Goal: Transaction & Acquisition: Purchase product/service

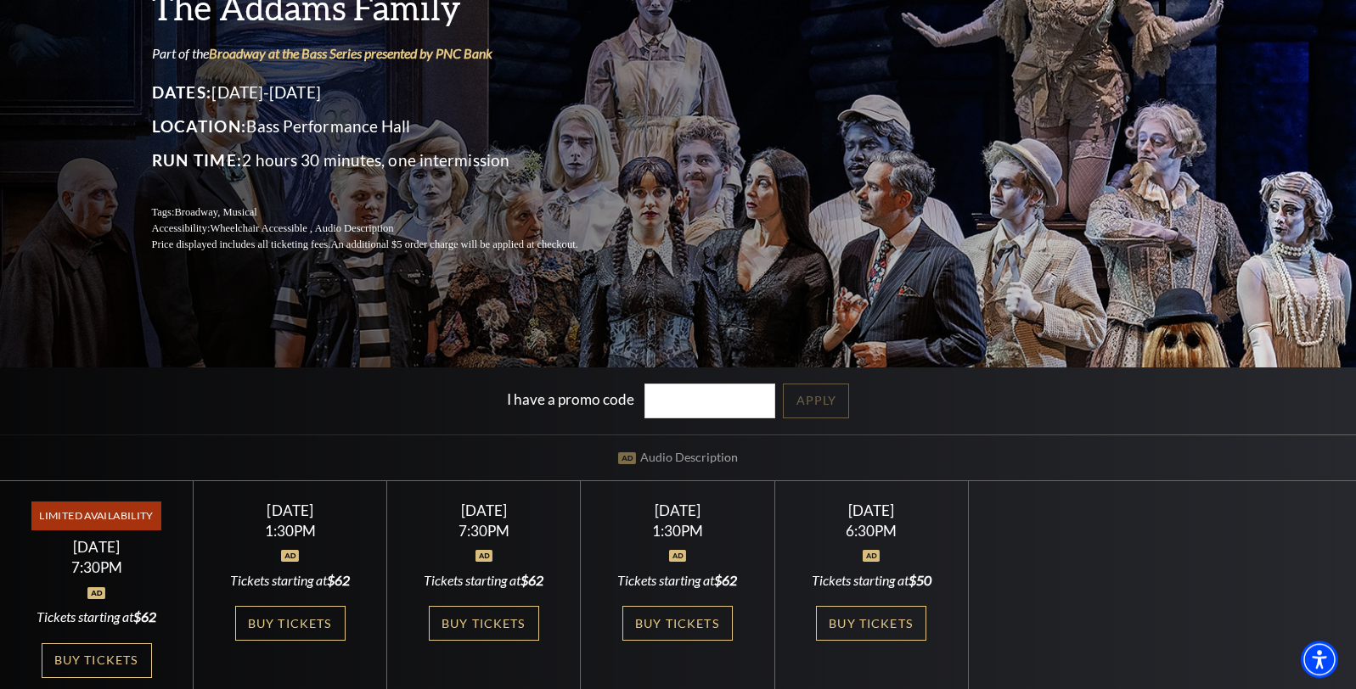
scroll to position [260, 0]
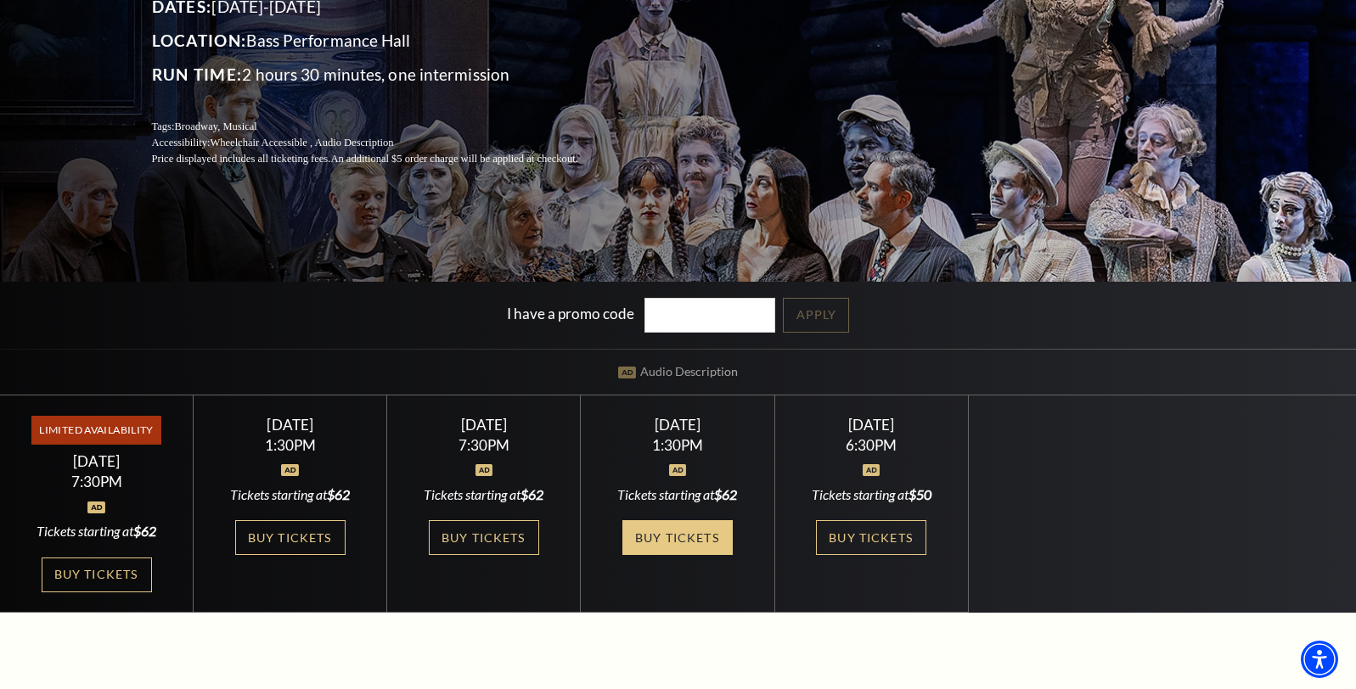
click at [667, 548] on link "Buy Tickets" at bounding box center [677, 537] width 110 height 35
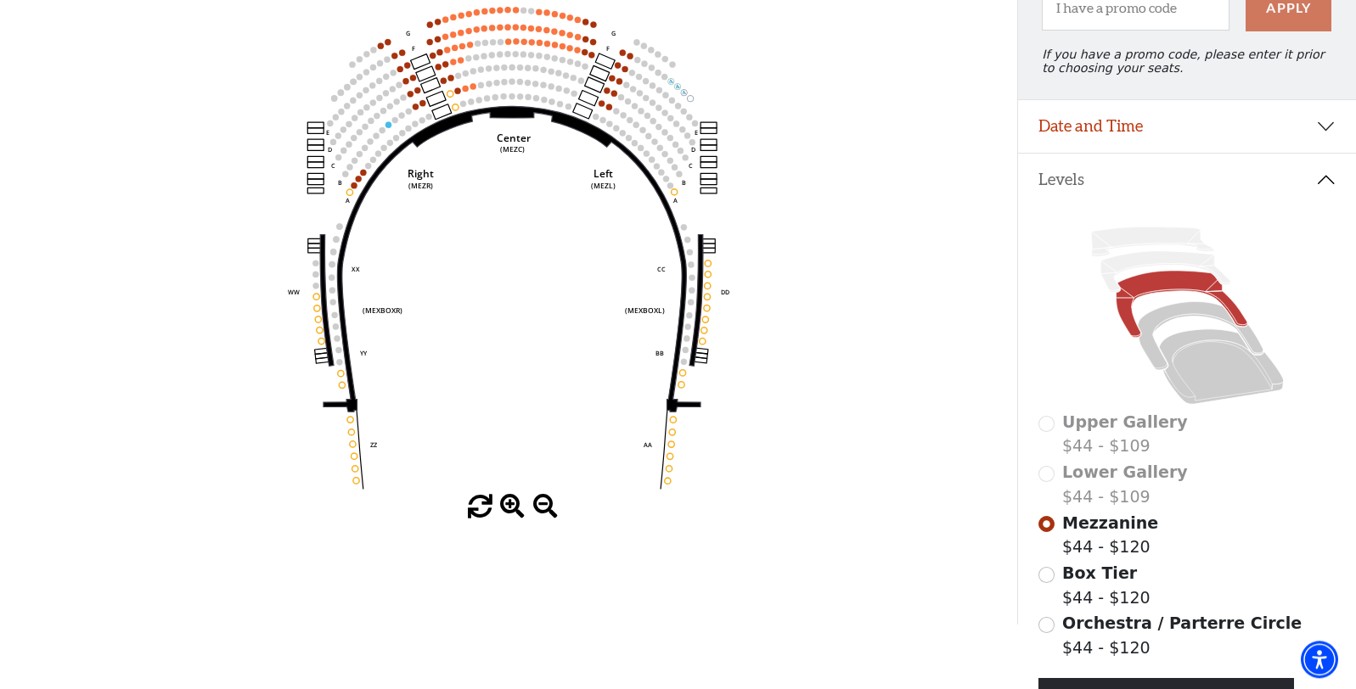
scroll to position [165, 0]
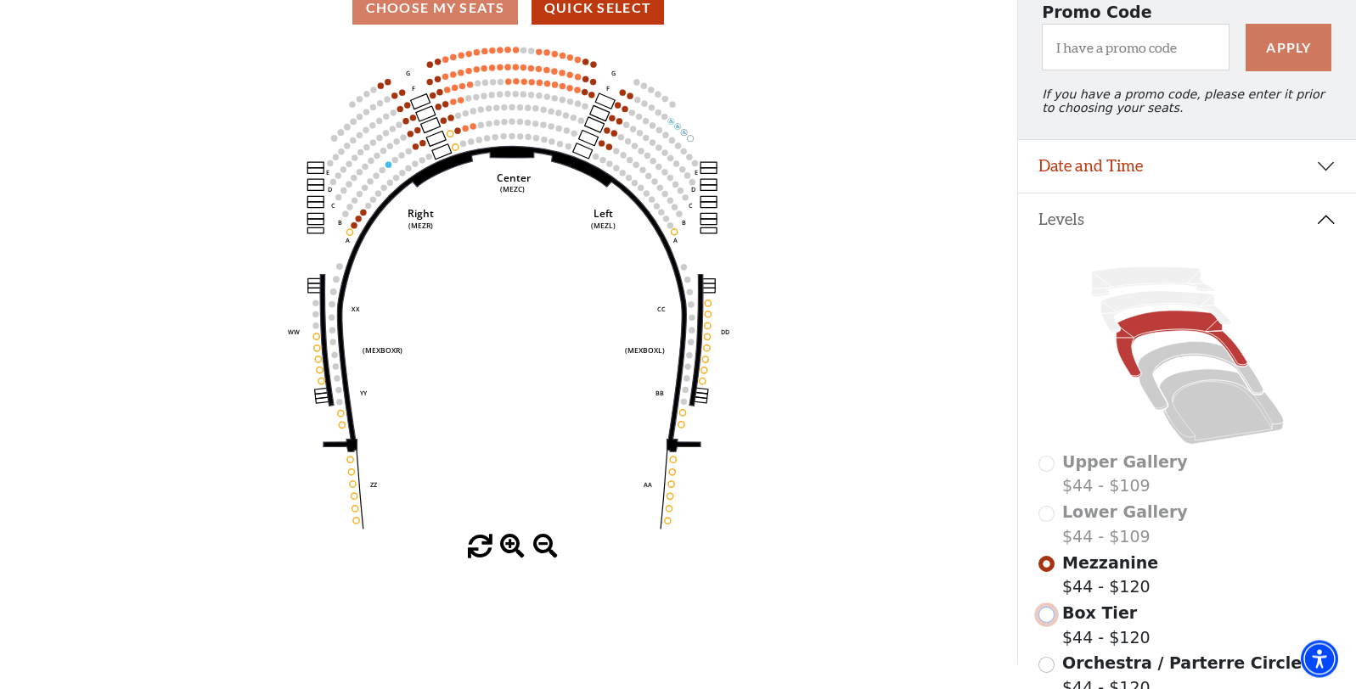
click at [1043, 624] on input "Box Tier$44 - $120\a" at bounding box center [1046, 616] width 16 height 16
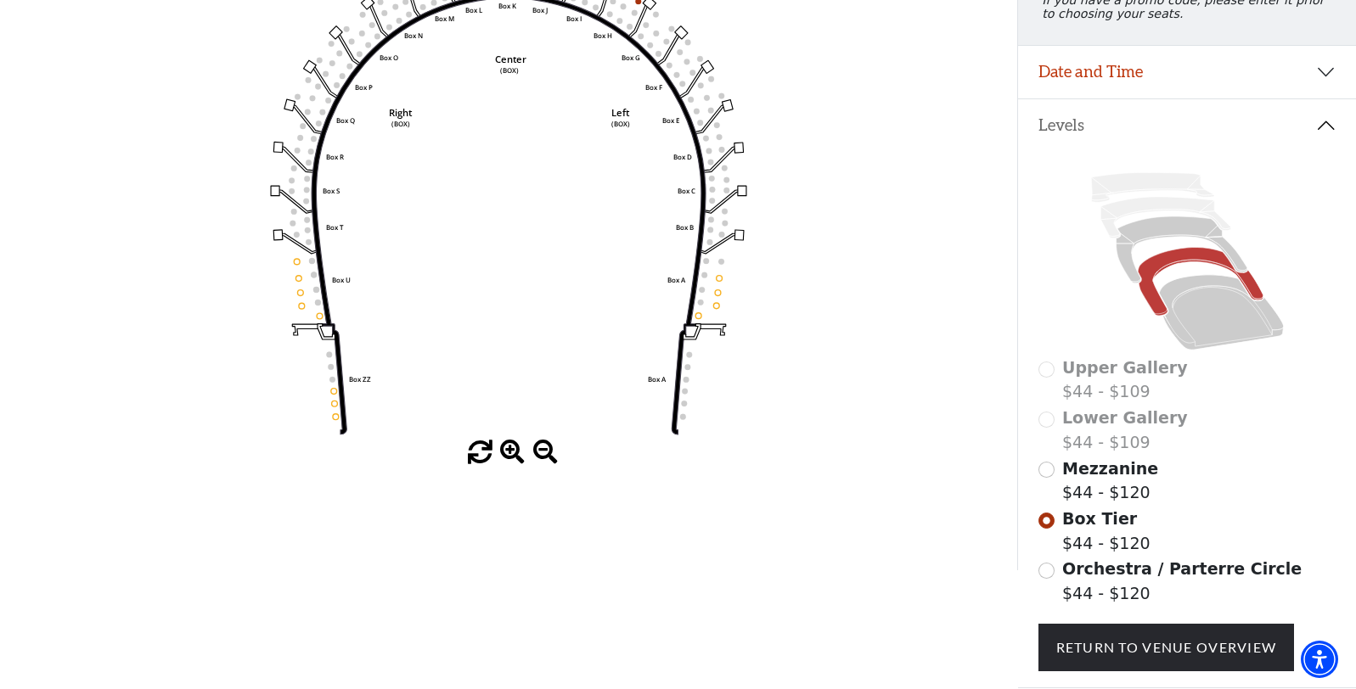
scroll to position [377, 0]
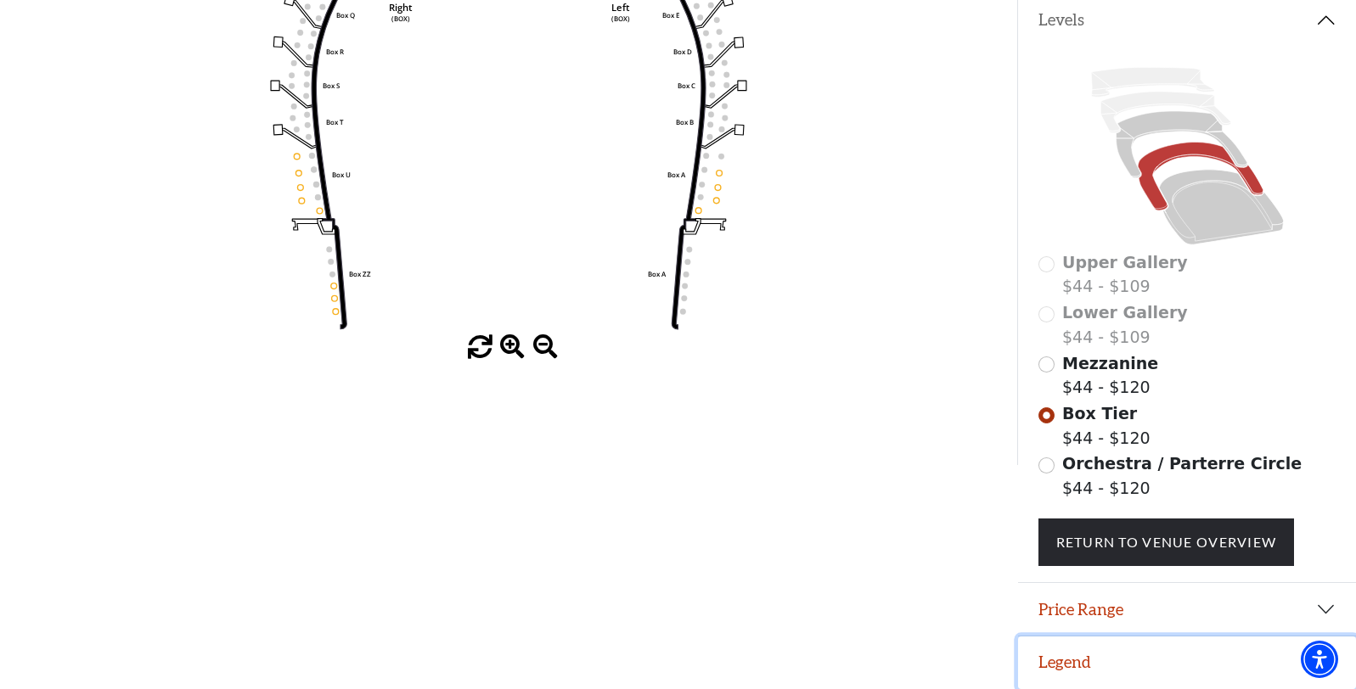
click at [1056, 661] on button "Legend" at bounding box center [1187, 663] width 338 height 53
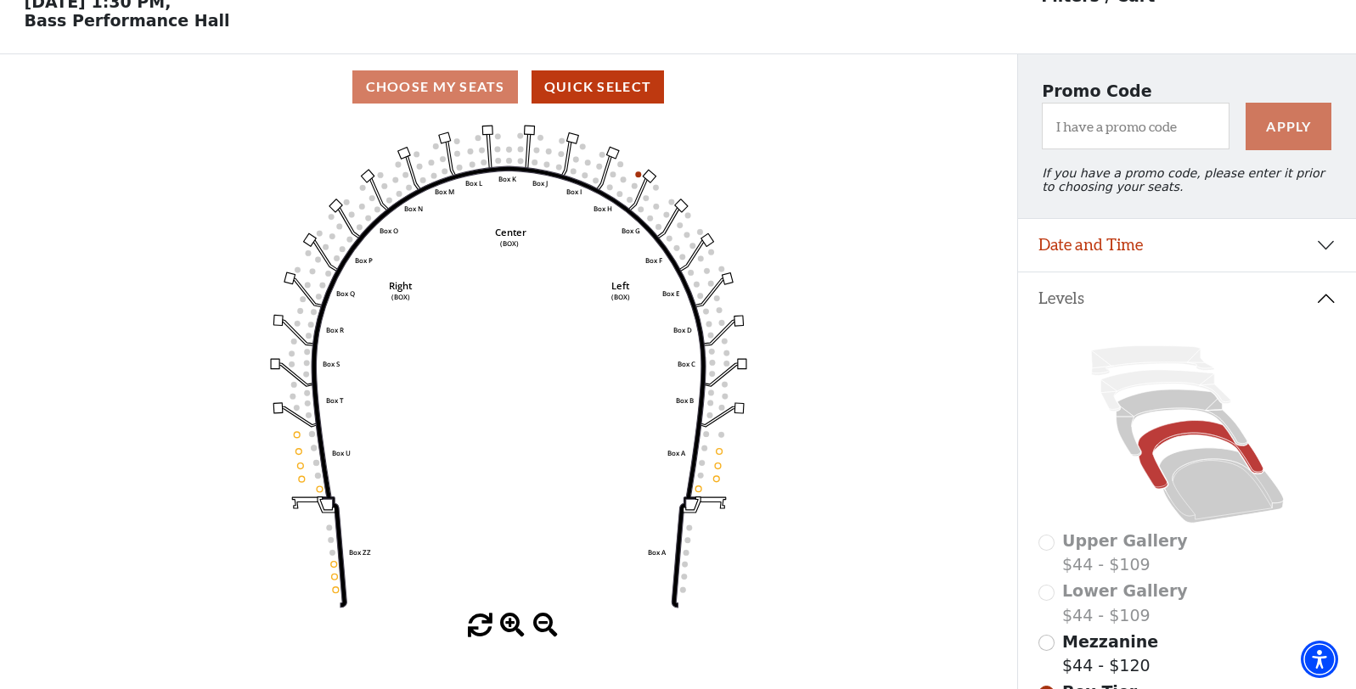
scroll to position [173, 0]
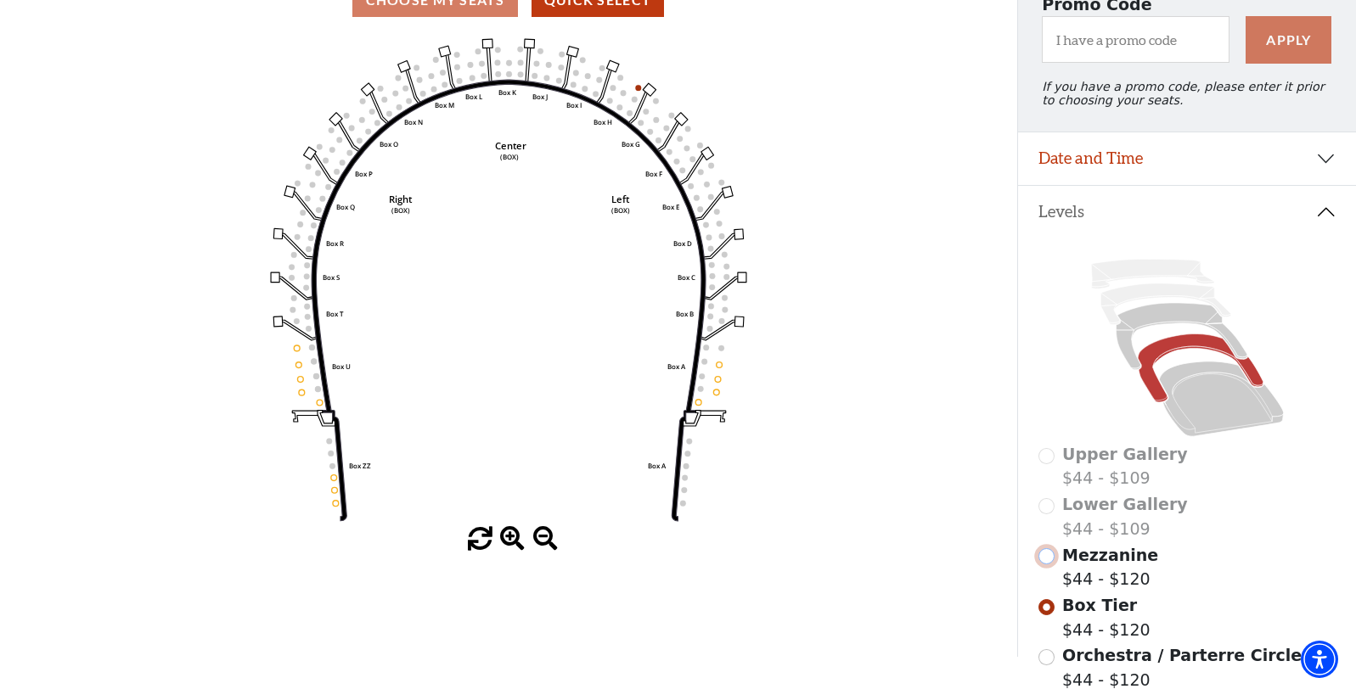
click at [1046, 565] on input "Mezzanine$44 - $120\a" at bounding box center [1046, 556] width 16 height 16
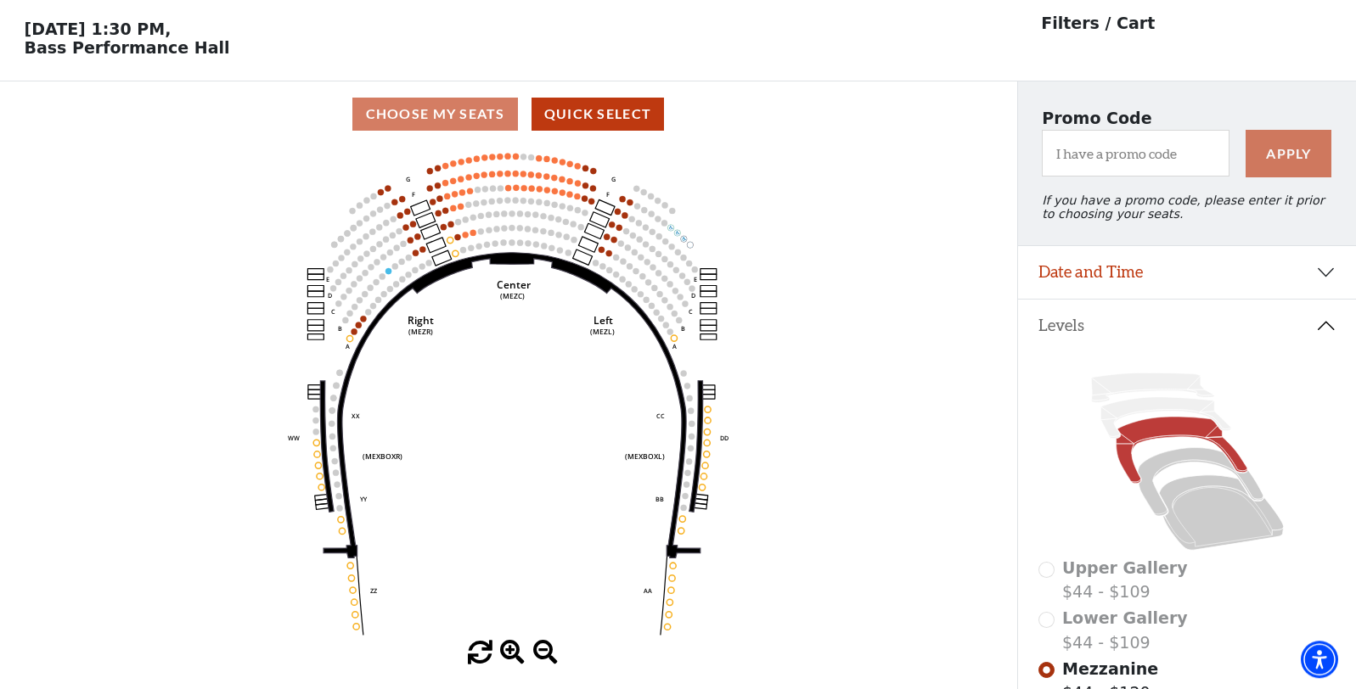
scroll to position [0, 0]
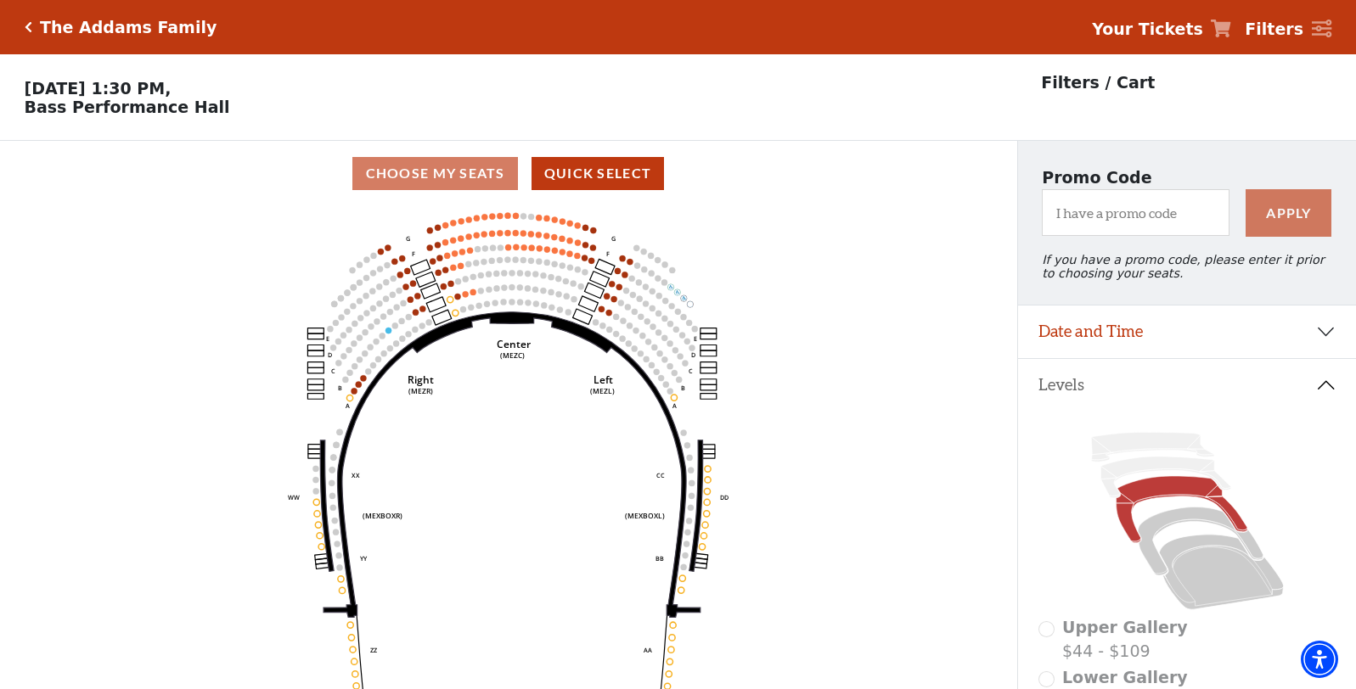
click at [29, 24] on icon "Click here to go back to filters" at bounding box center [29, 27] width 8 height 12
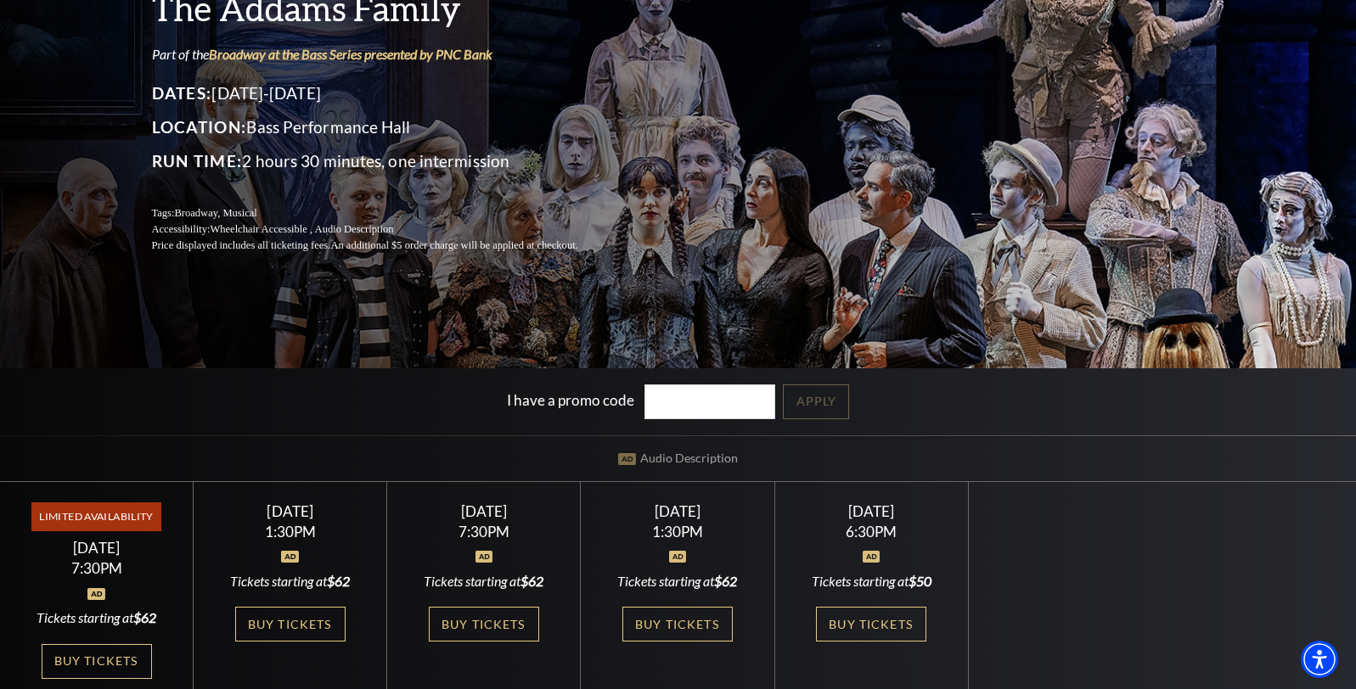
scroll to position [260, 0]
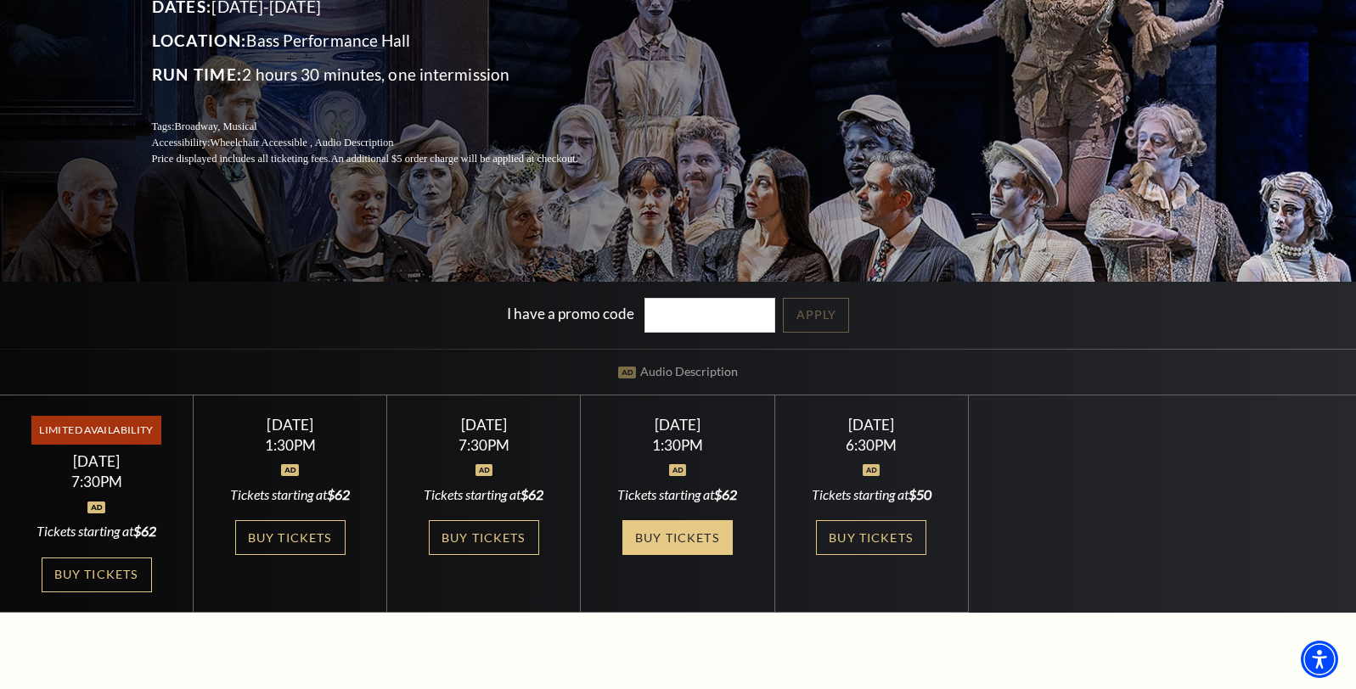
click at [678, 537] on link "Buy Tickets" at bounding box center [677, 537] width 110 height 35
click at [639, 587] on div "Sunday October 26 1:30PM Tickets starting at $62 Buy Tickets" at bounding box center [678, 504] width 194 height 217
click at [651, 549] on link "Buy Tickets" at bounding box center [677, 537] width 110 height 35
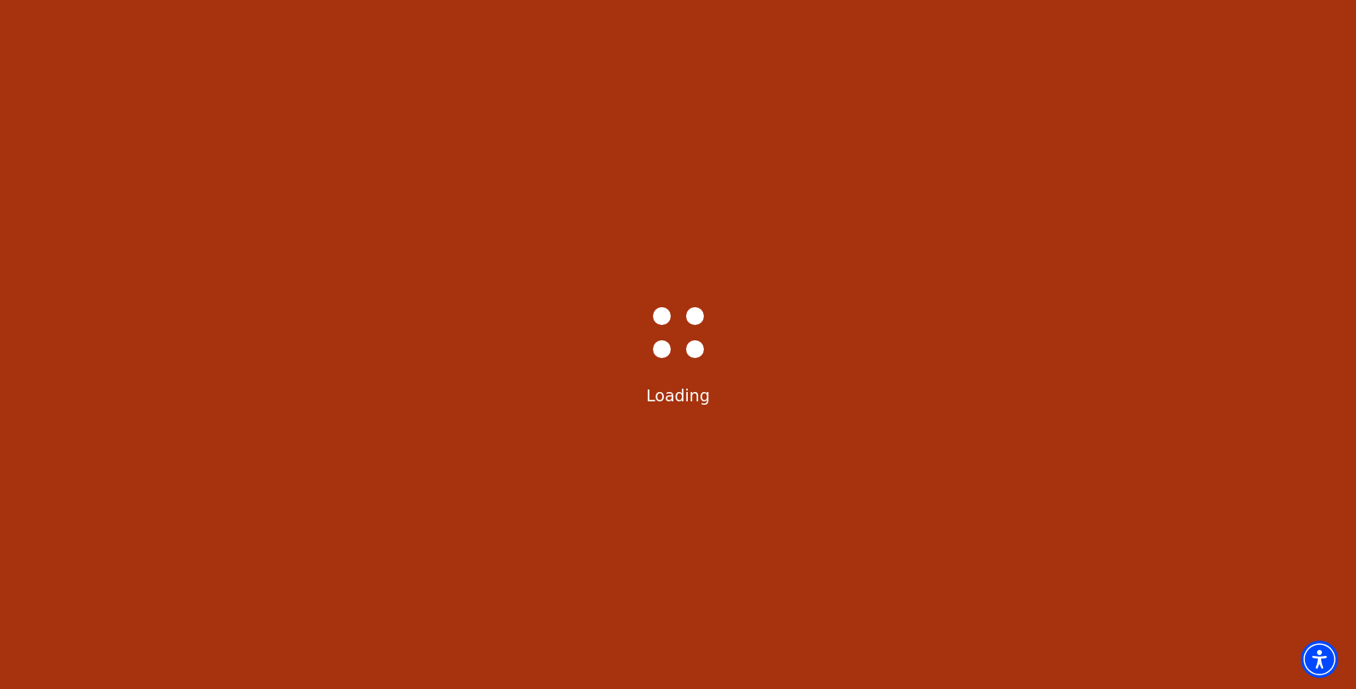
select select "6293"
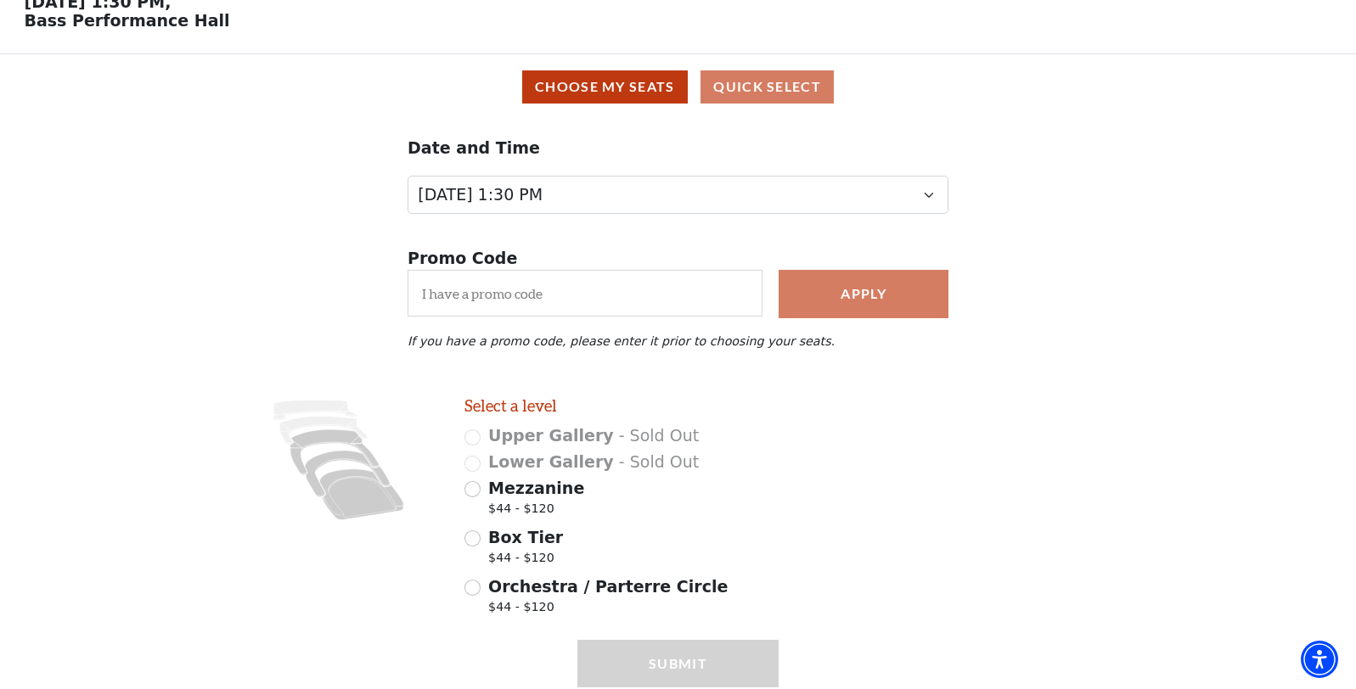
scroll to position [160, 0]
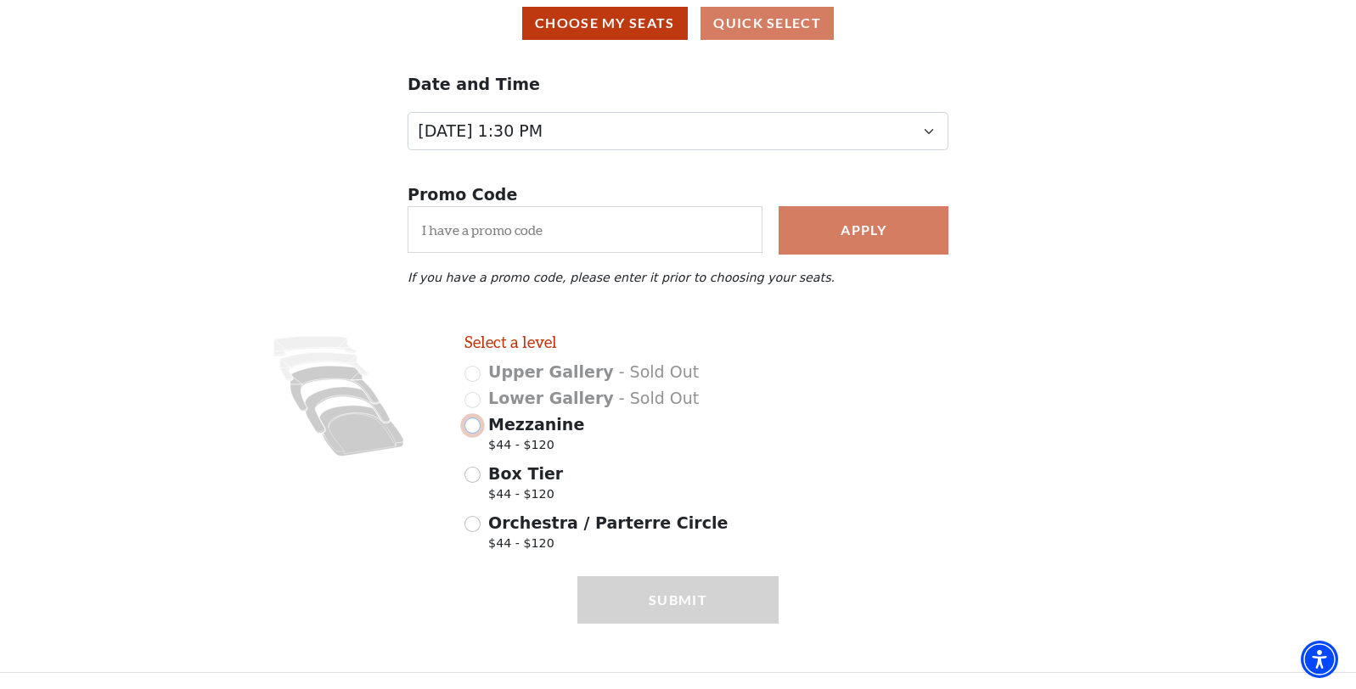
click at [471, 430] on input "Mezzanine $44 - $120" at bounding box center [472, 426] width 16 height 16
radio input "true"
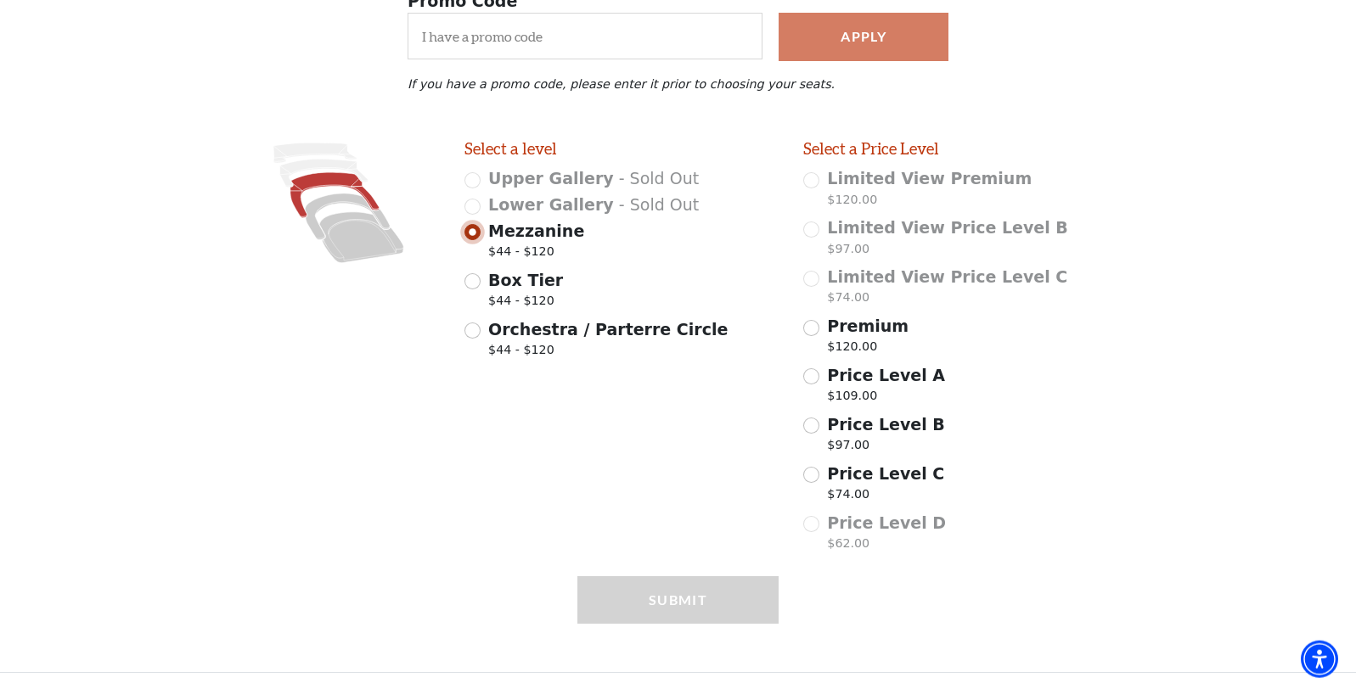
scroll to position [353, 0]
drag, startPoint x: 812, startPoint y: 475, endPoint x: 803, endPoint y: 483, distance: 12.0
click at [803, 483] on div "Price Level C $74.00" at bounding box center [960, 486] width 315 height 48
click at [815, 478] on input "Price Level C $74.00" at bounding box center [811, 475] width 16 height 16
radio input "true"
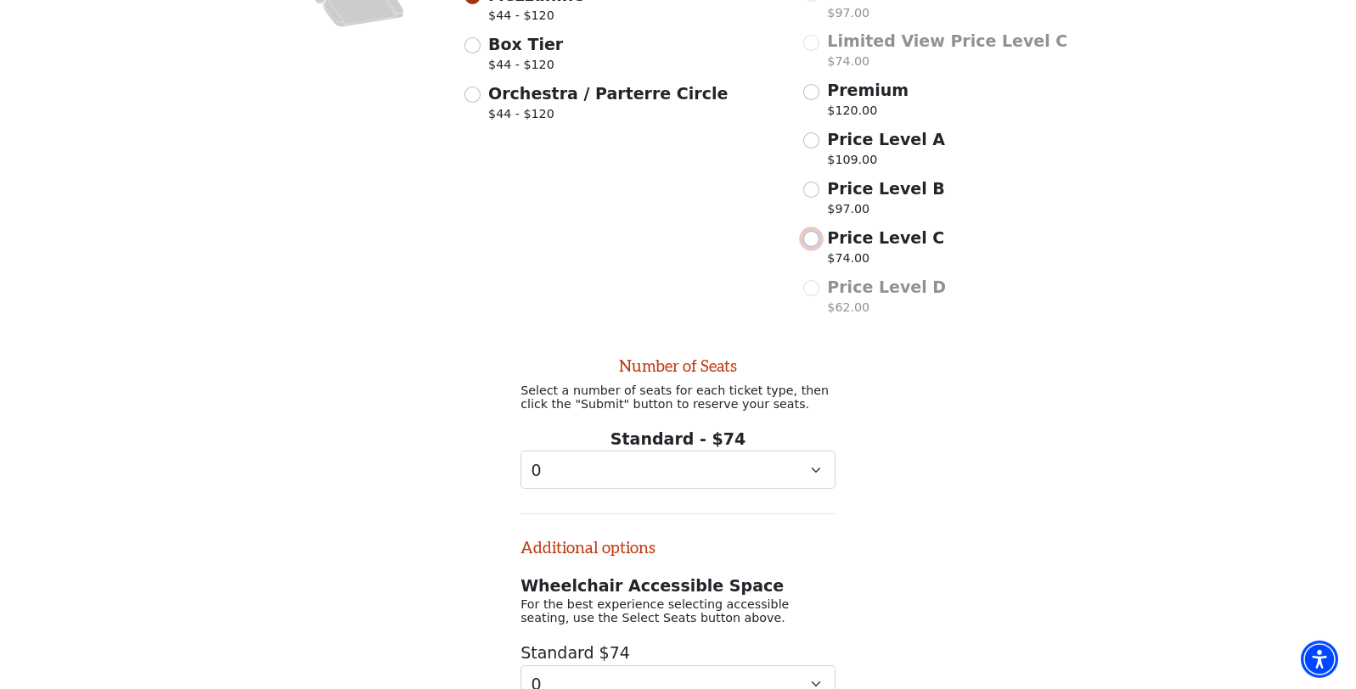
scroll to position [743, 0]
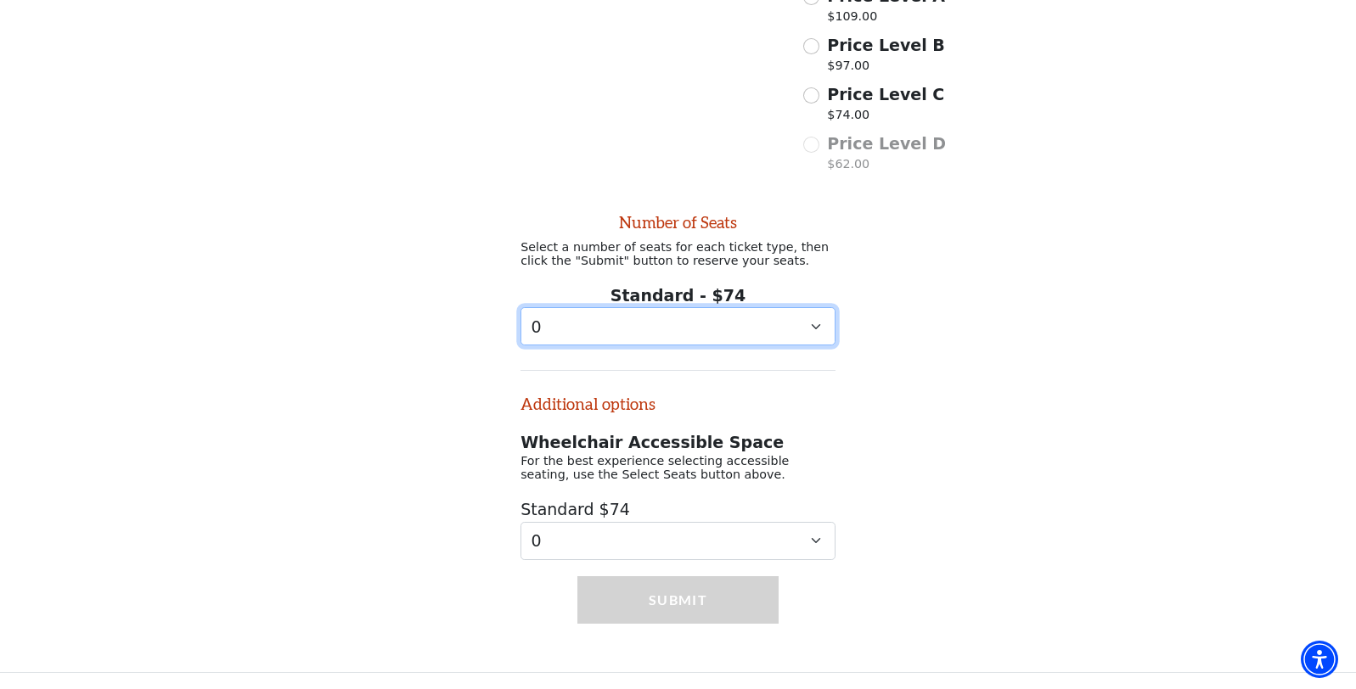
click at [819, 318] on select "0 1 2 3" at bounding box center [677, 326] width 315 height 38
select select "3"
click option "3" at bounding box center [0, 0] width 0 height 0
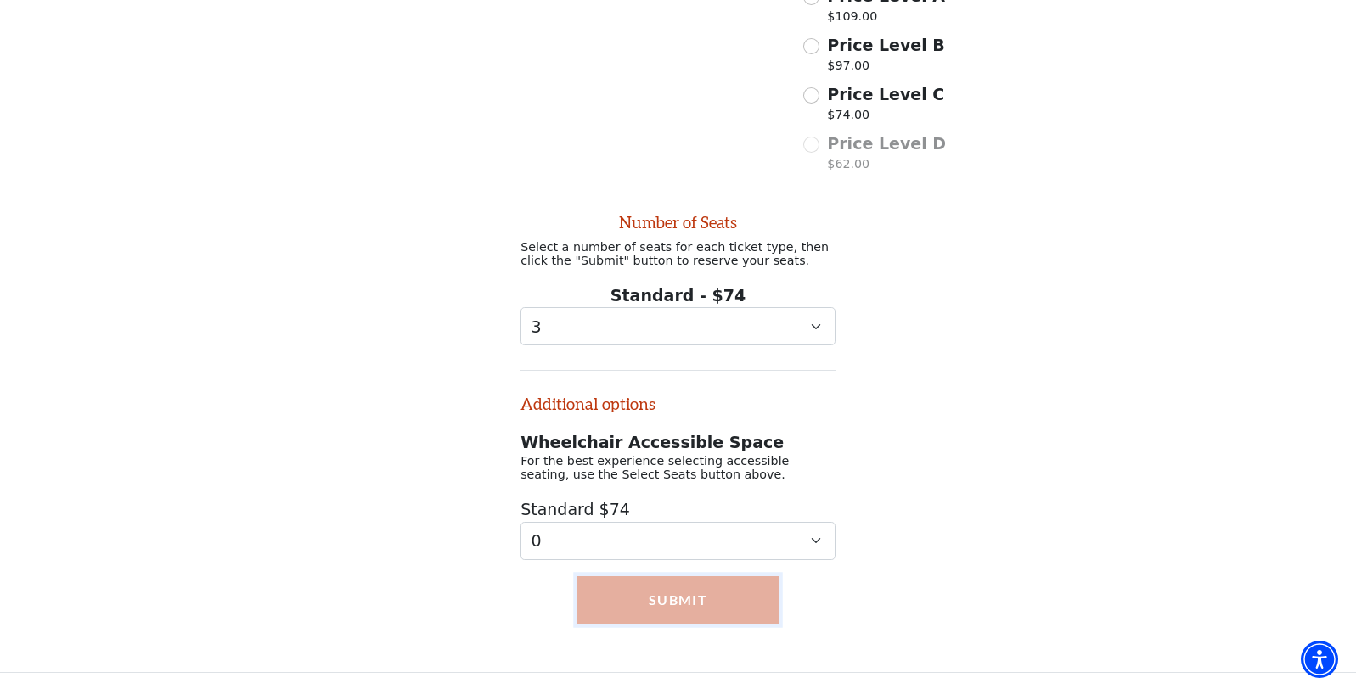
click at [683, 601] on button "Submit" at bounding box center [678, 600] width 202 height 48
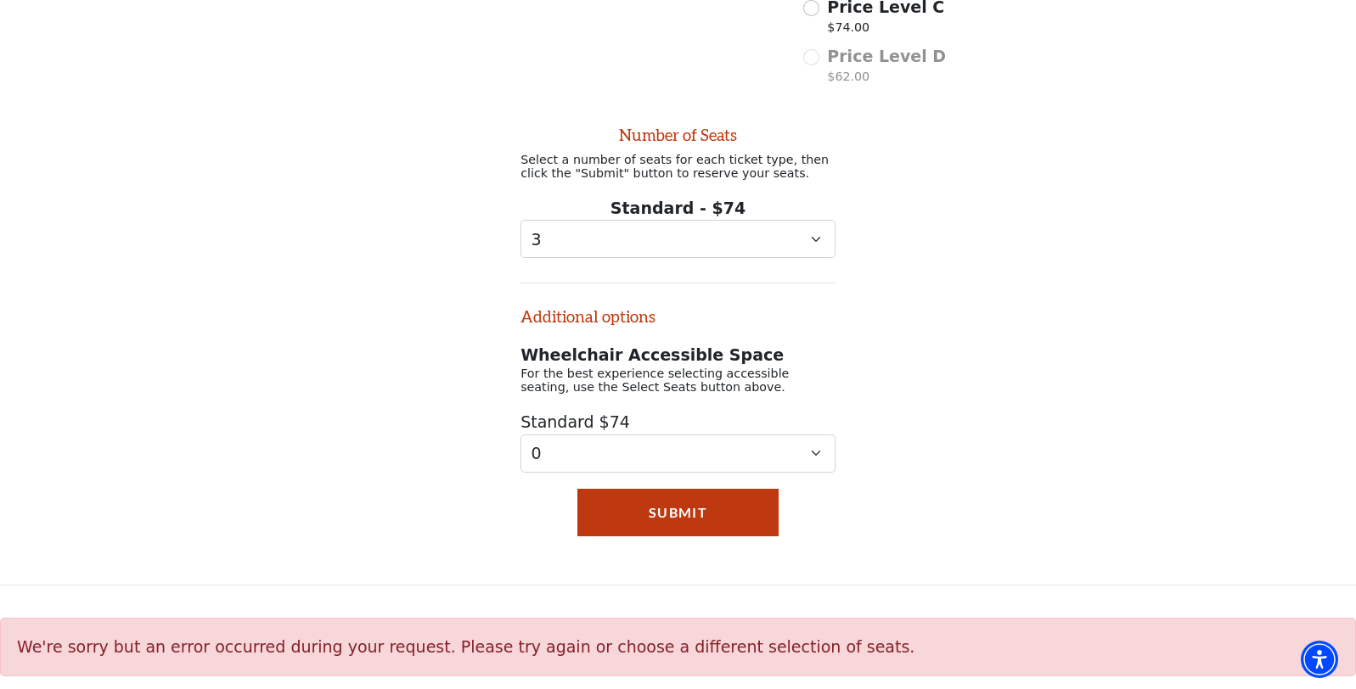
scroll to position [834, 0]
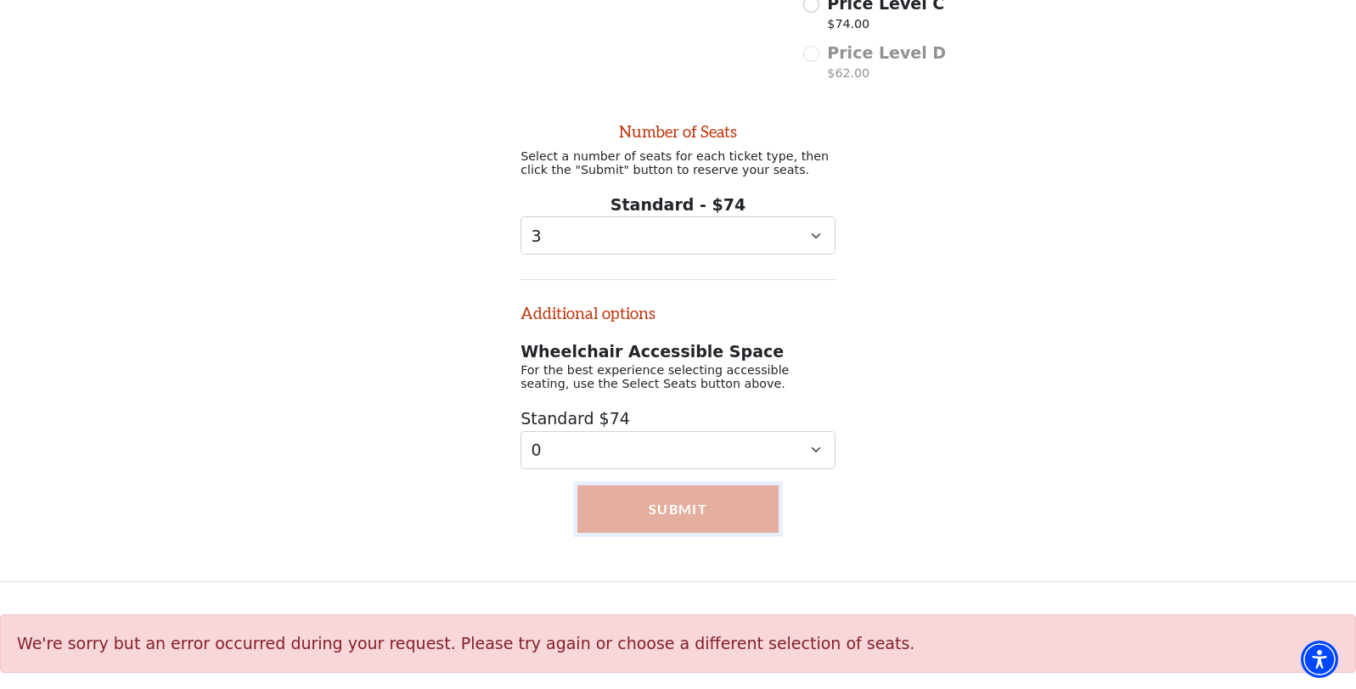
click at [668, 514] on button "Submit" at bounding box center [678, 510] width 202 height 48
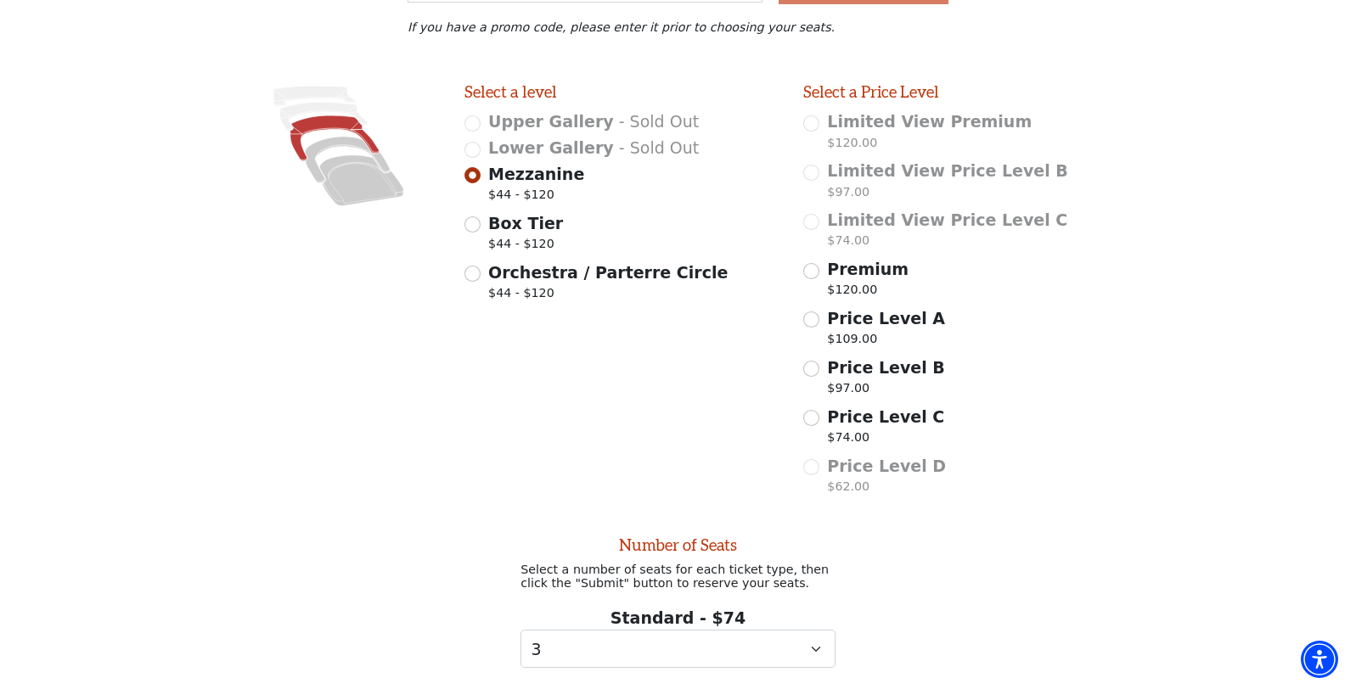
scroll to position [314, 0]
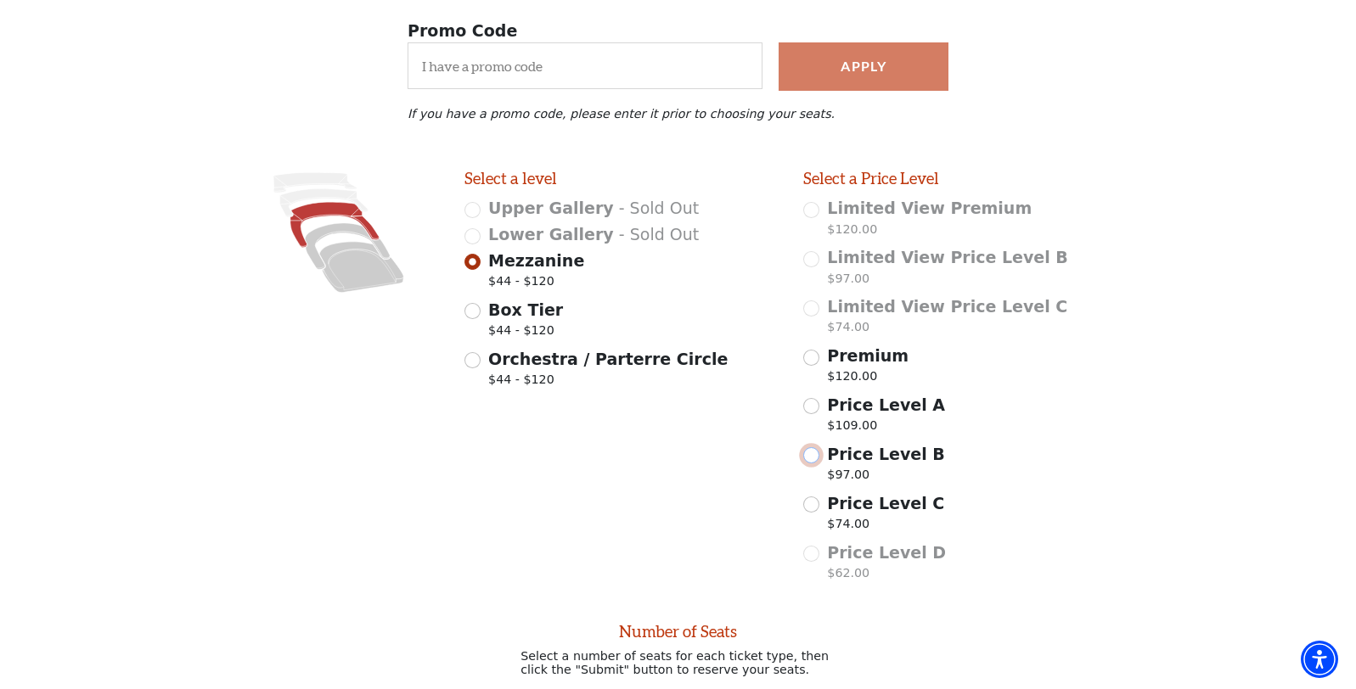
click at [808, 463] on input "Price Level B $97.00" at bounding box center [811, 455] width 16 height 16
radio input "true"
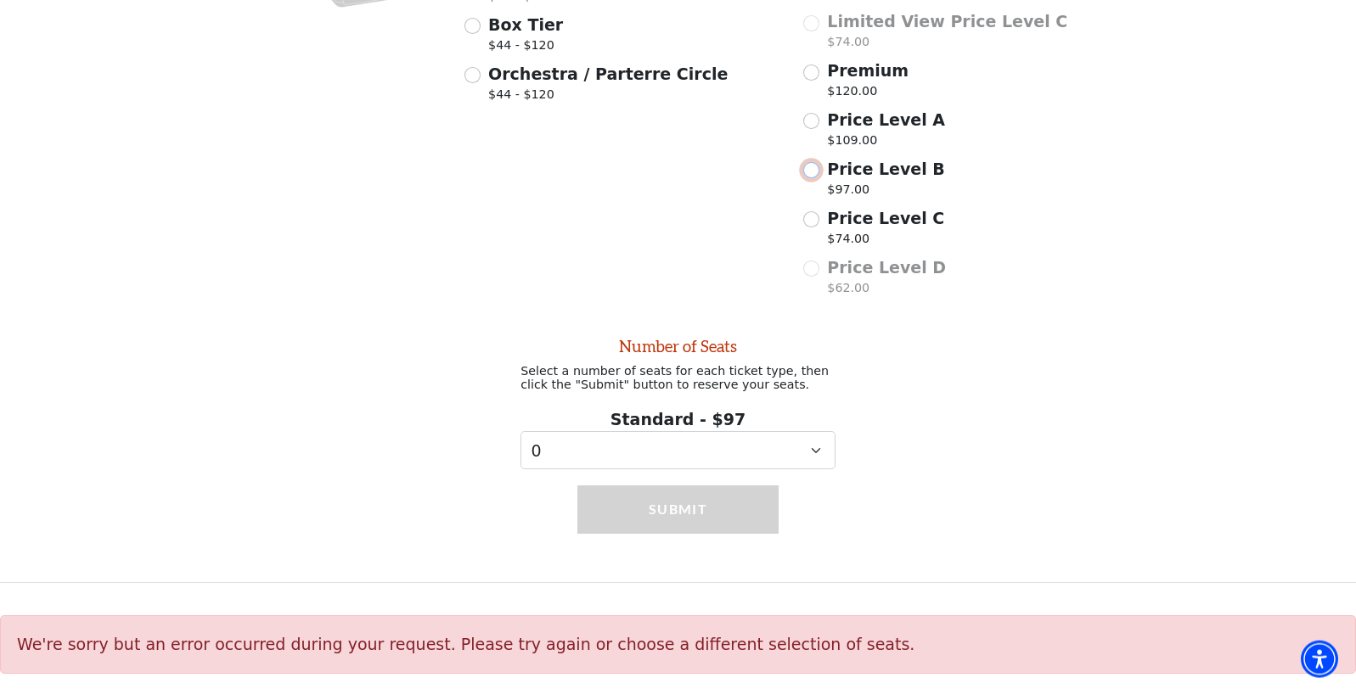
scroll to position [614, 0]
click at [520, 431] on select "0 1" at bounding box center [677, 450] width 315 height 38
click at [924, 439] on div "Number of Seats Select a number of seats for each ticket type, then click the "…" at bounding box center [678, 388] width 1356 height 166
click at [807, 211] on input "Price Level C $74.00" at bounding box center [811, 219] width 16 height 16
radio input "true"
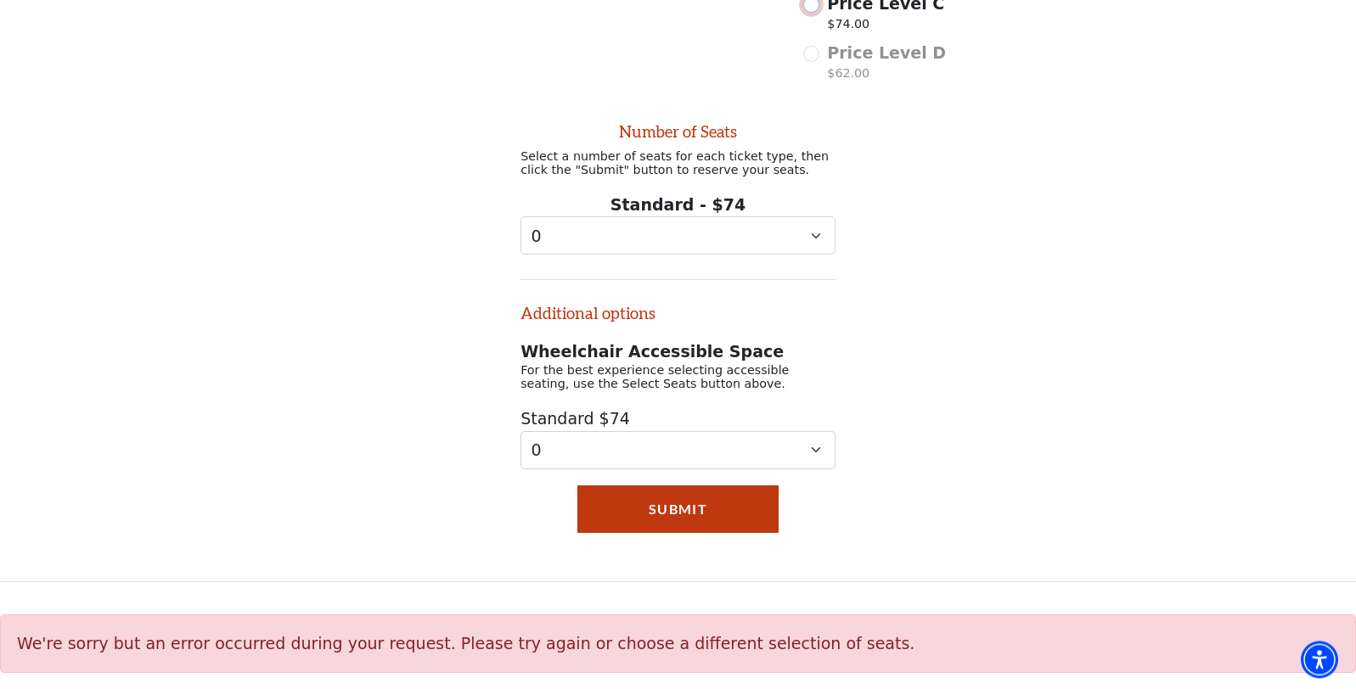
scroll to position [834, 0]
click at [520, 216] on select "0 1 2 3" at bounding box center [677, 235] width 315 height 38
click option "2" at bounding box center [0, 0] width 0 height 0
click at [520, 216] on select "0 1 2 3" at bounding box center [677, 235] width 315 height 38
select select "3"
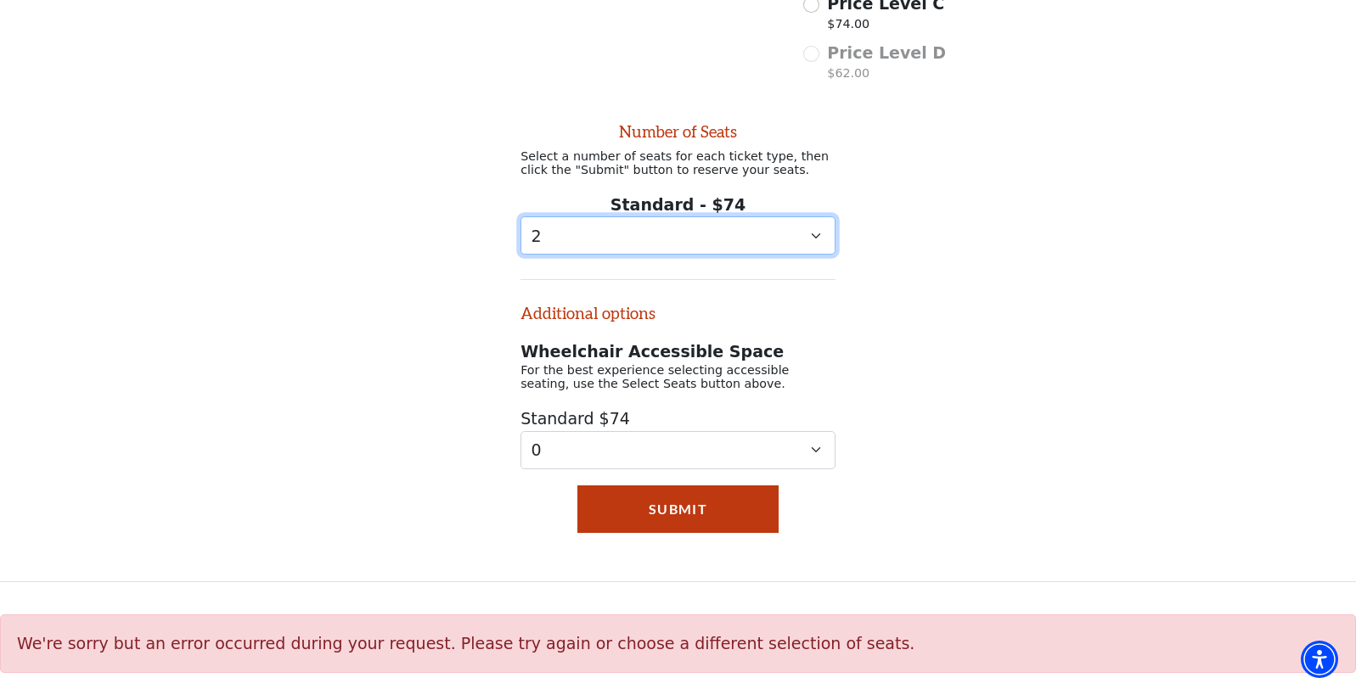
click option "3" at bounding box center [0, 0] width 0 height 0
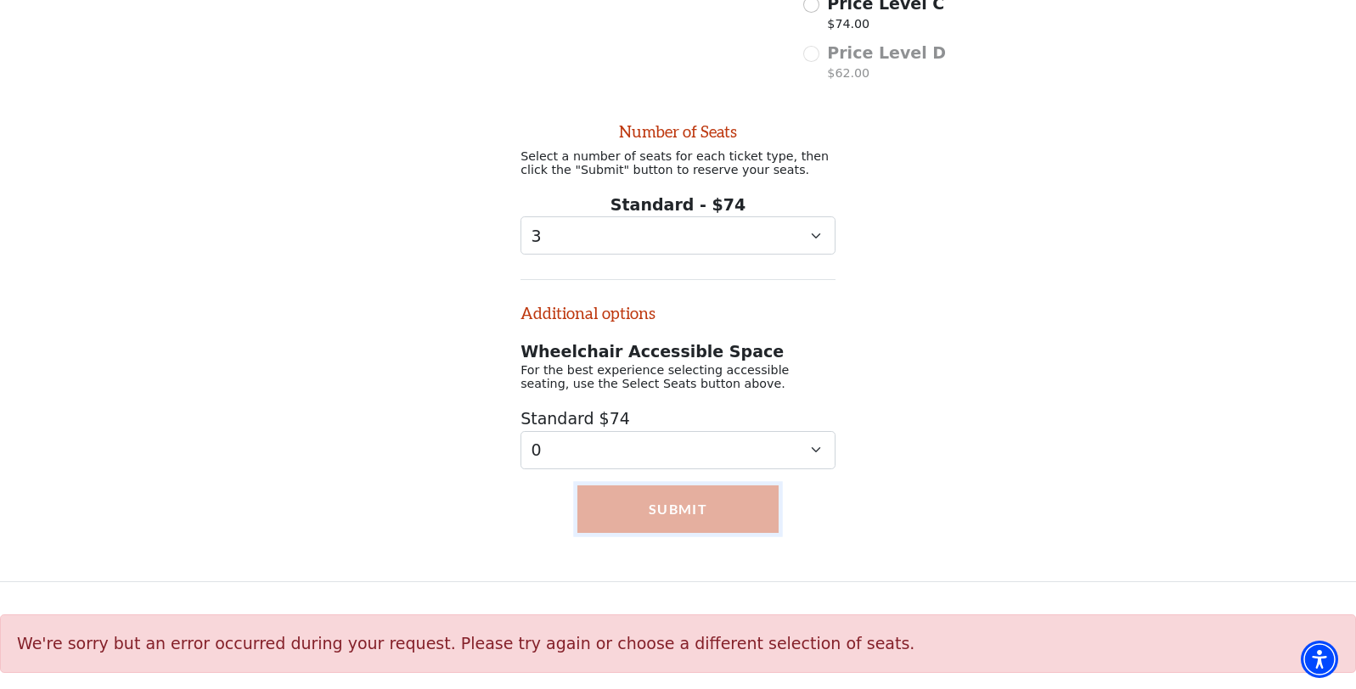
click at [632, 498] on button "Submit" at bounding box center [678, 510] width 202 height 48
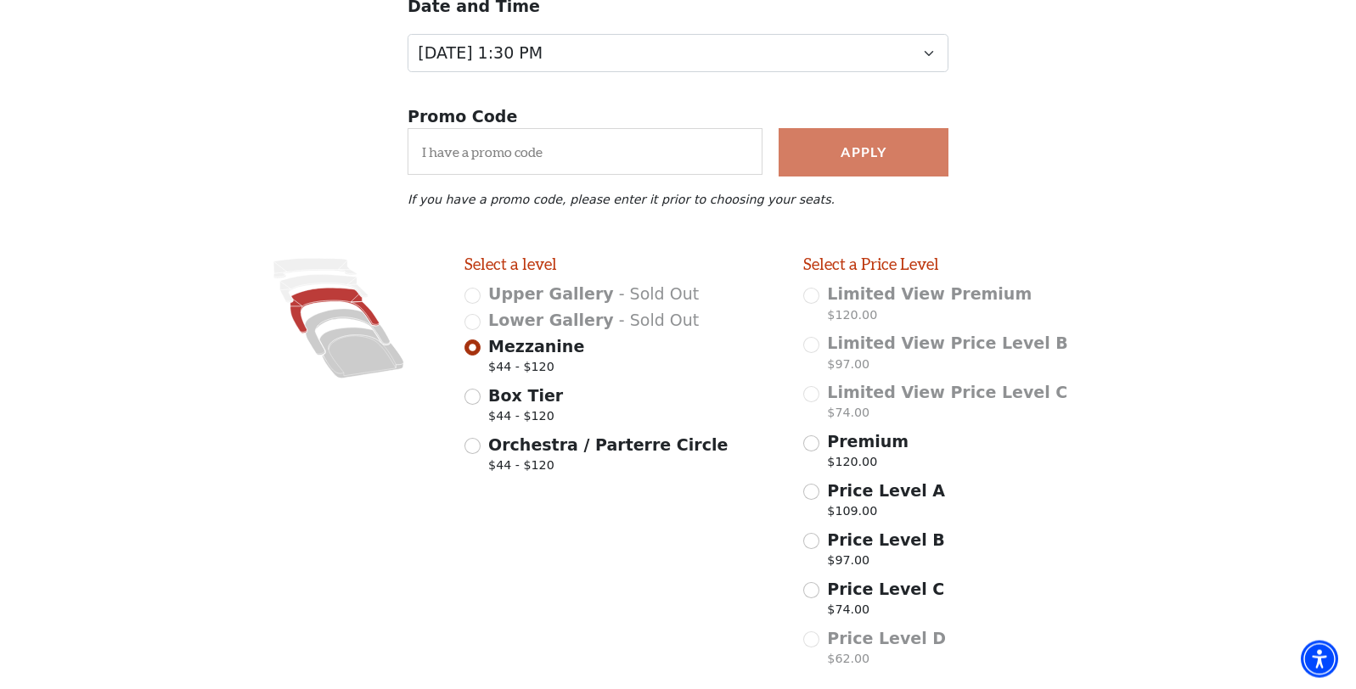
scroll to position [141, 0]
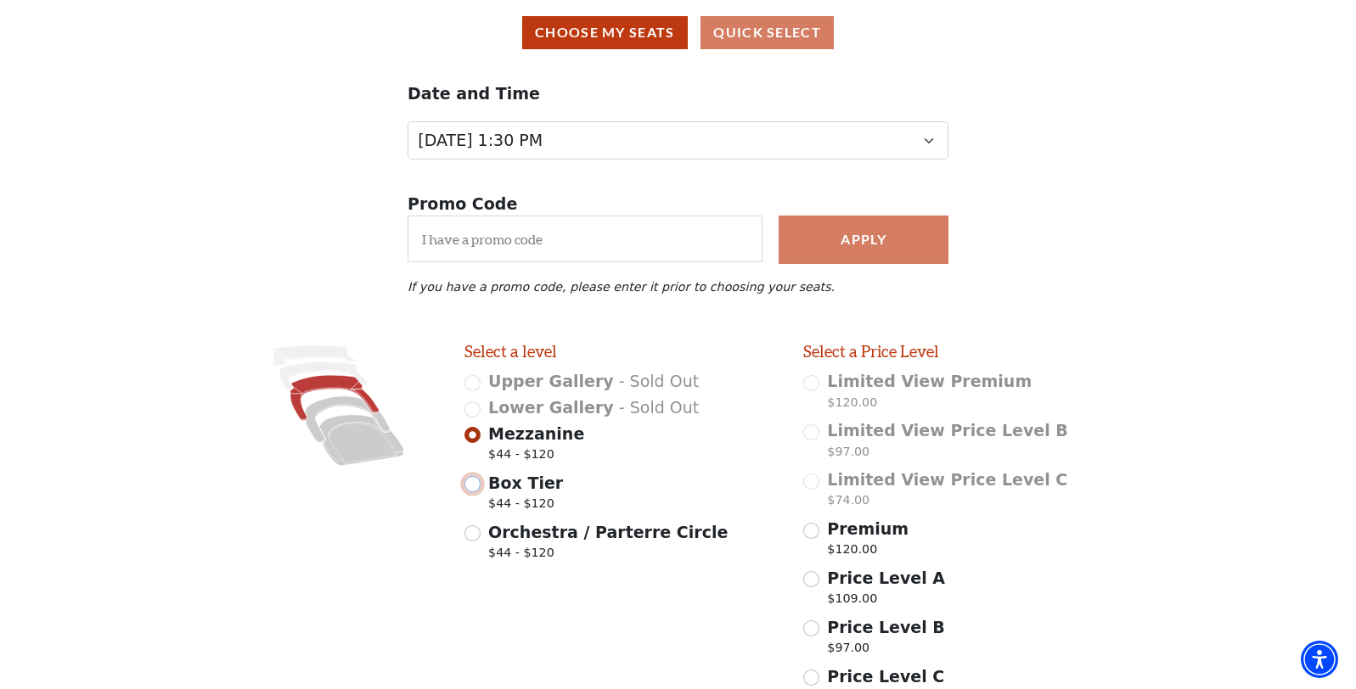
click at [465, 492] on input "Box Tier $44 - $120" at bounding box center [472, 484] width 16 height 16
radio input "true"
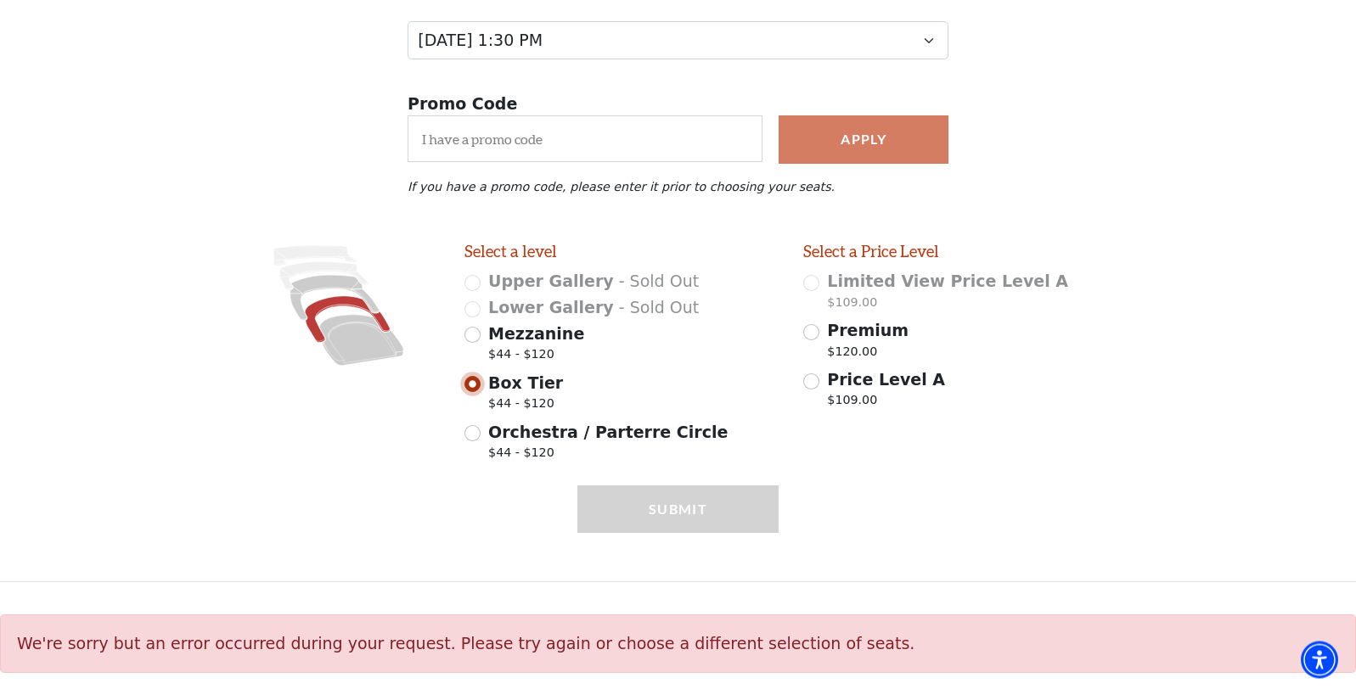
scroll to position [250, 0]
click at [469, 435] on input "Orchestra / Parterre Circle $44 - $120" at bounding box center [472, 433] width 16 height 16
radio input "true"
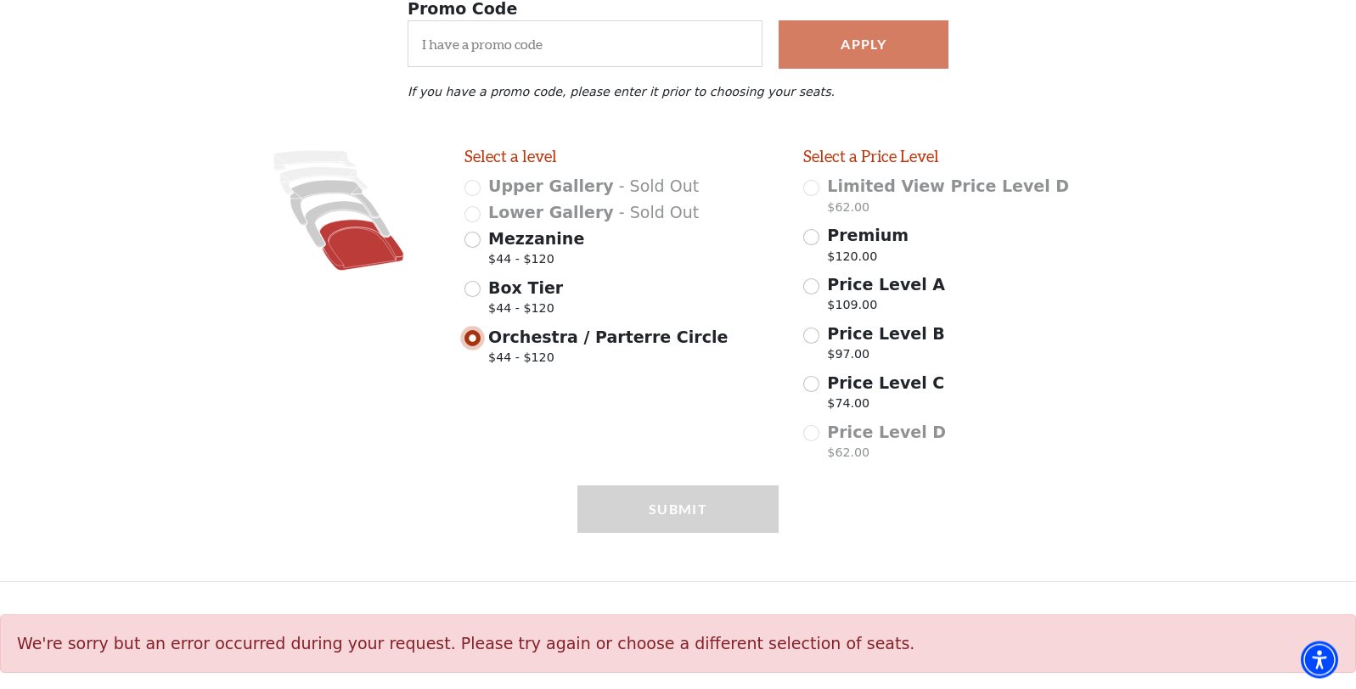
scroll to position [345, 0]
click at [819, 388] on div "Price Level C $74.00" at bounding box center [960, 395] width 315 height 48
click at [811, 384] on input "Price Level C $74.00" at bounding box center [811, 384] width 16 height 16
radio input "true"
select select "3"
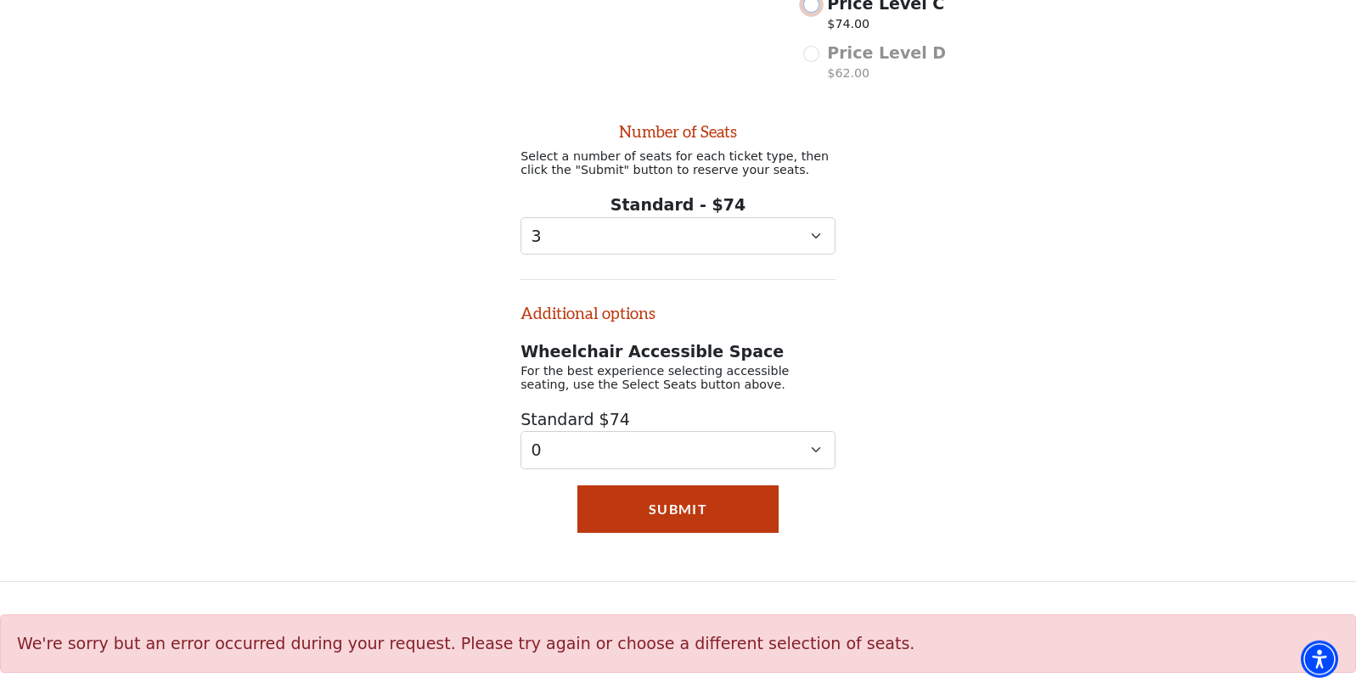
scroll to position [735, 0]
click at [520, 217] on select "0 1 2 3" at bounding box center [677, 236] width 315 height 38
click option "3" at bounding box center [0, 0] width 0 height 0
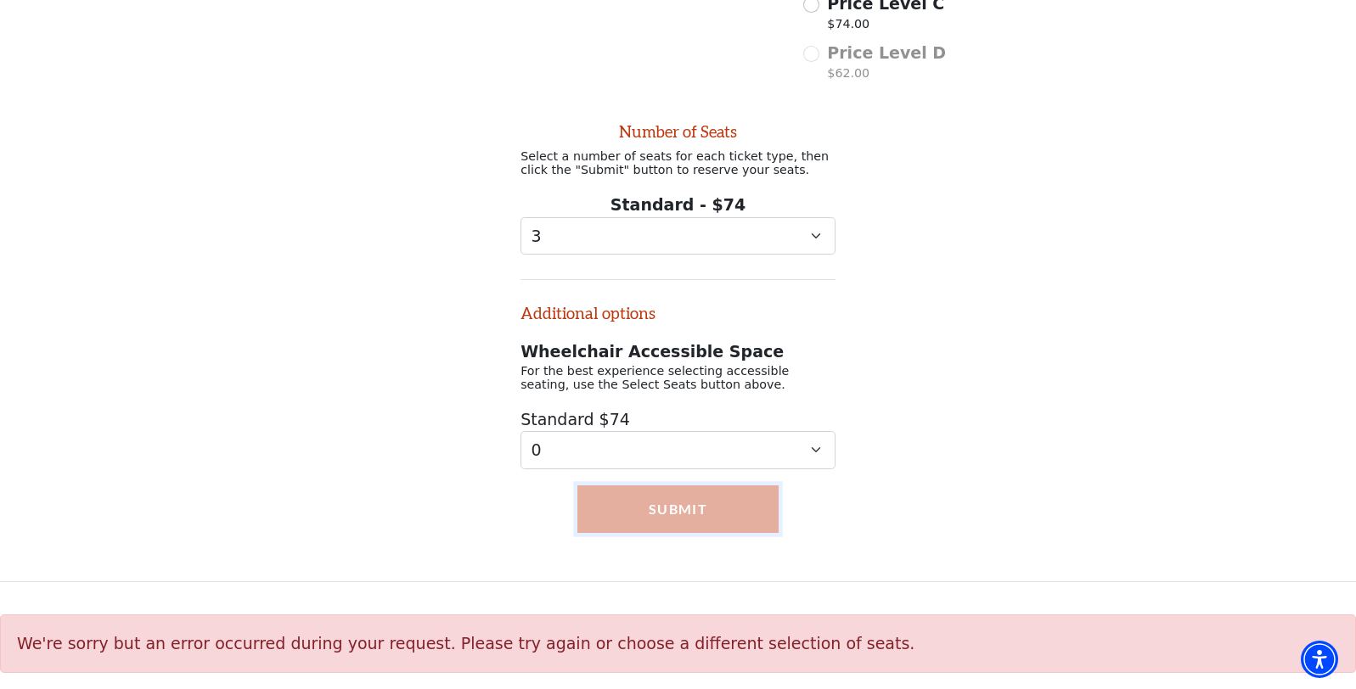
click at [655, 505] on button "Submit" at bounding box center [678, 510] width 202 height 48
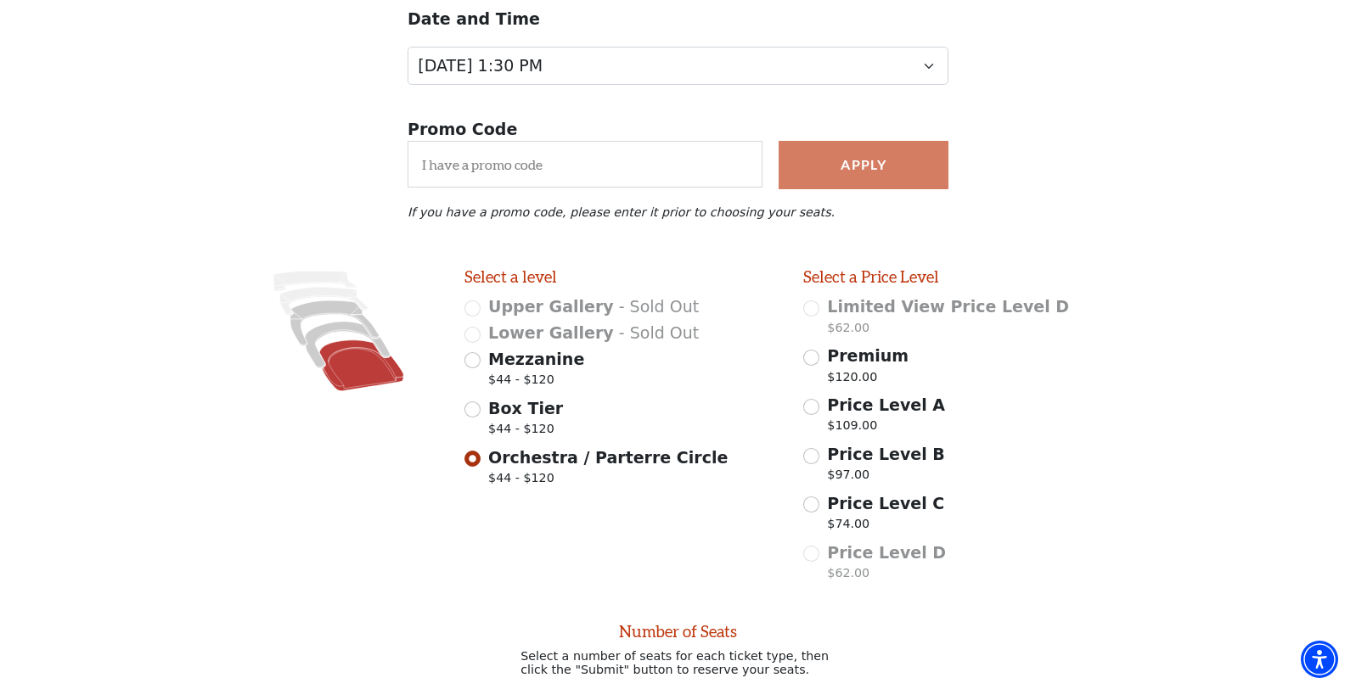
scroll to position [42, 0]
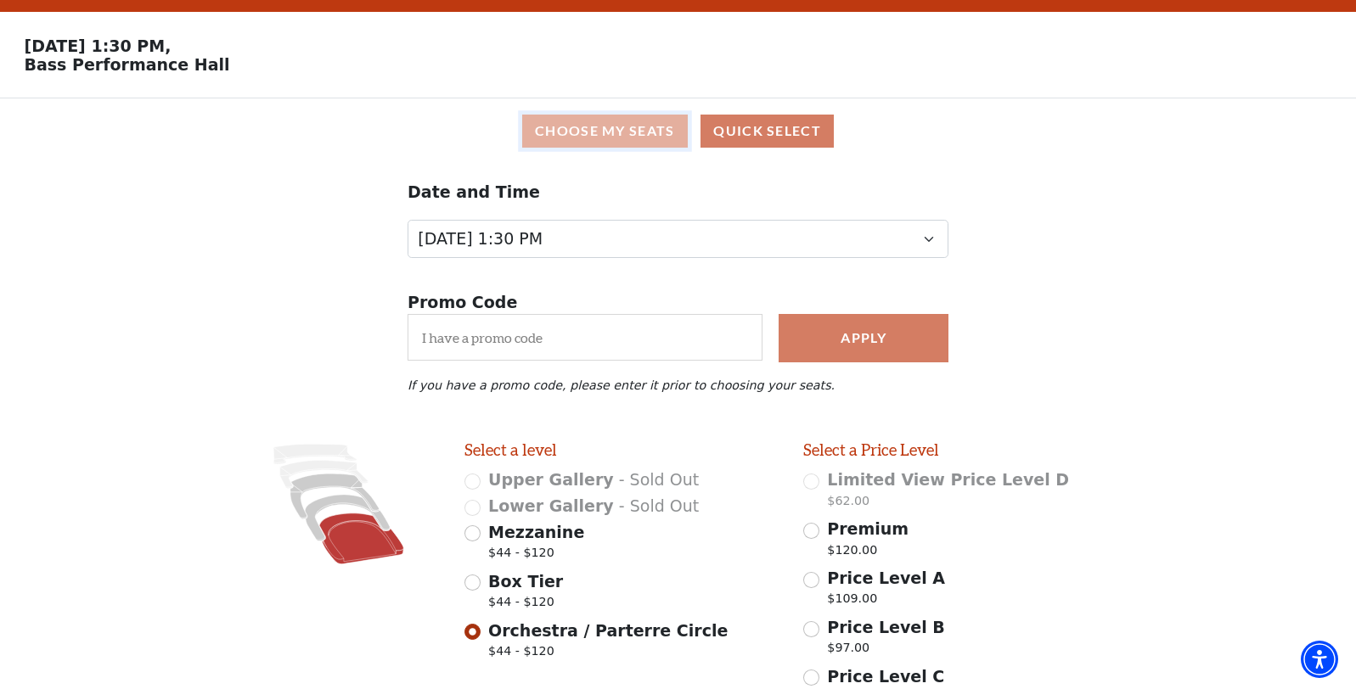
click at [622, 129] on button "Choose My Seats" at bounding box center [605, 131] width 166 height 33
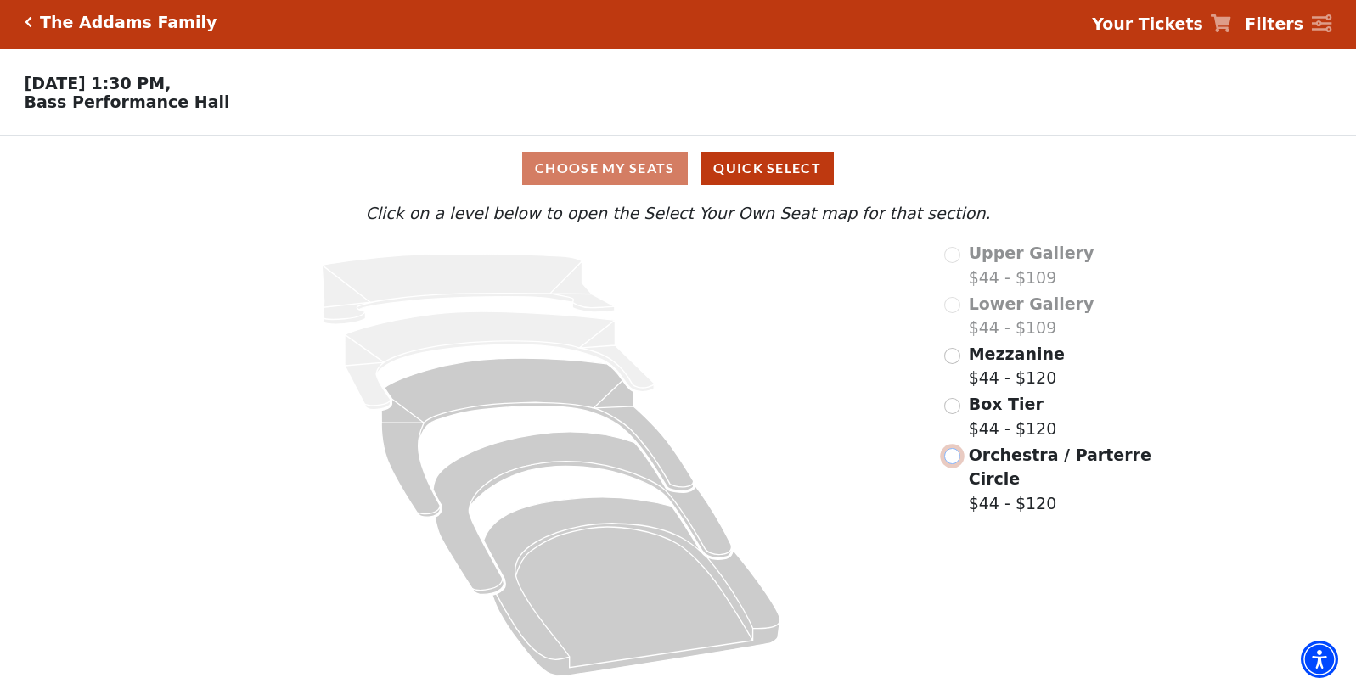
click at [950, 451] on input "Orchestra / Parterre Circle$44 - $120\a" at bounding box center [952, 456] width 16 height 16
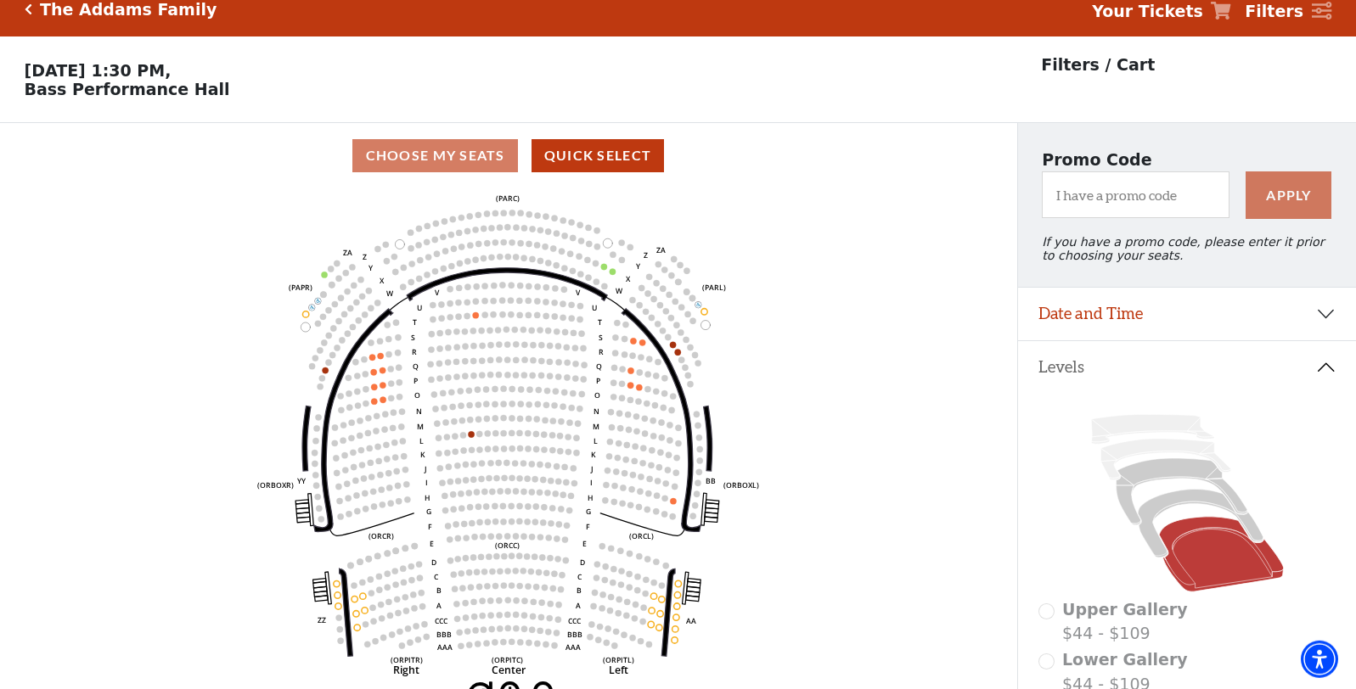
scroll to position [0, 0]
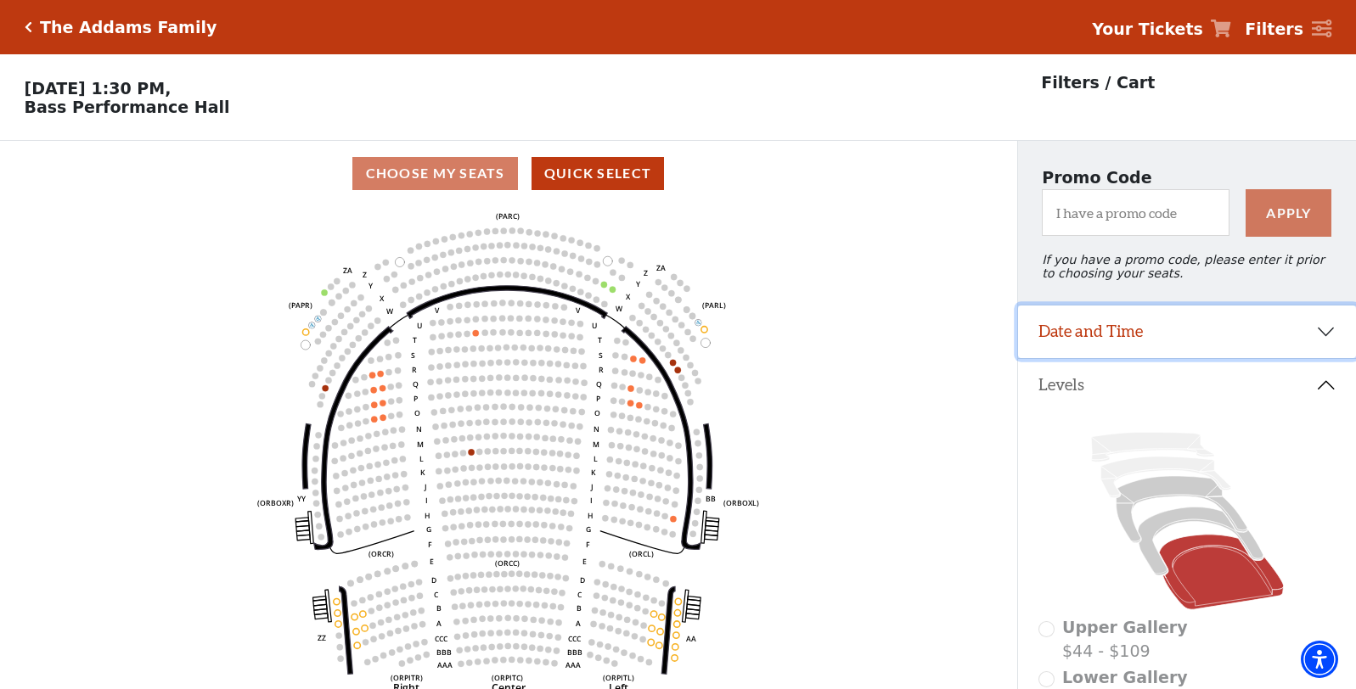
click at [1333, 337] on button "Date and Time" at bounding box center [1187, 332] width 338 height 53
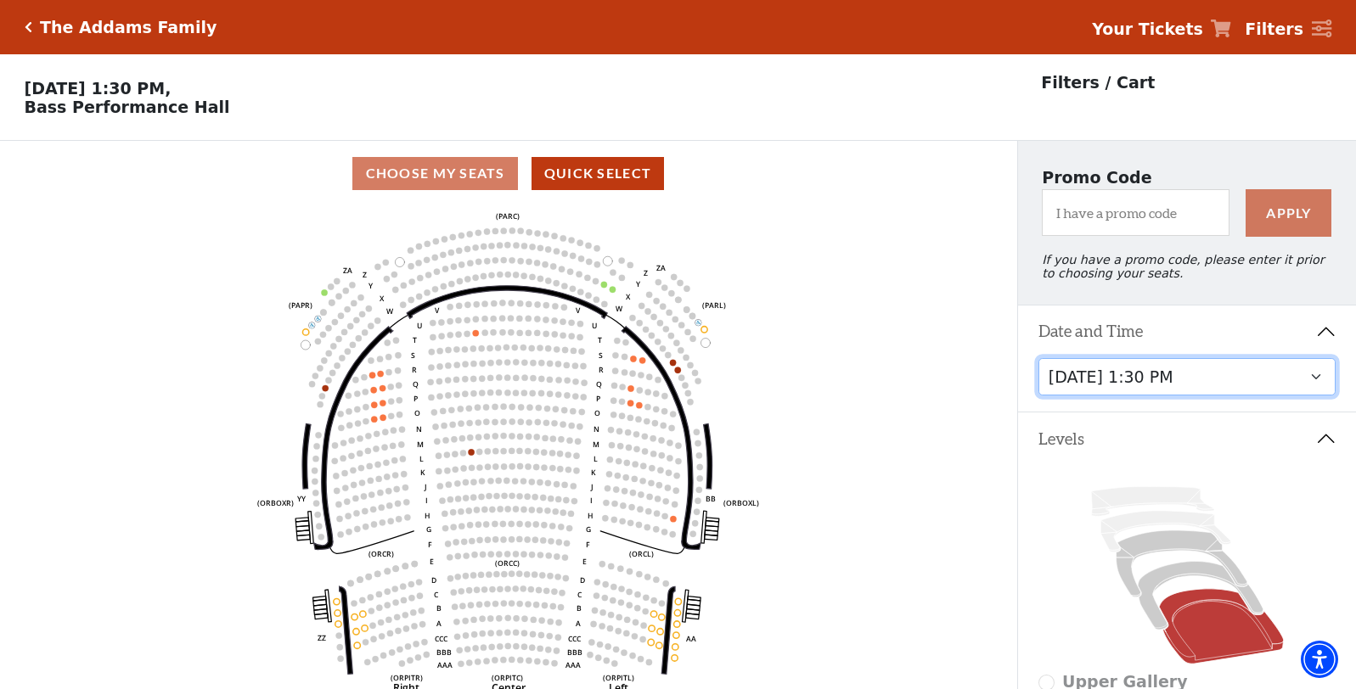
click at [1038, 358] on select "[DATE] 7:30 PM [DATE] 1:30 PM [DATE] 7:30 PM [DATE] 1:30 PM [DATE] 6:30 PM" at bounding box center [1187, 377] width 298 height 38
click option "[DATE] 6:30 PM" at bounding box center [0, 0] width 0 height 0
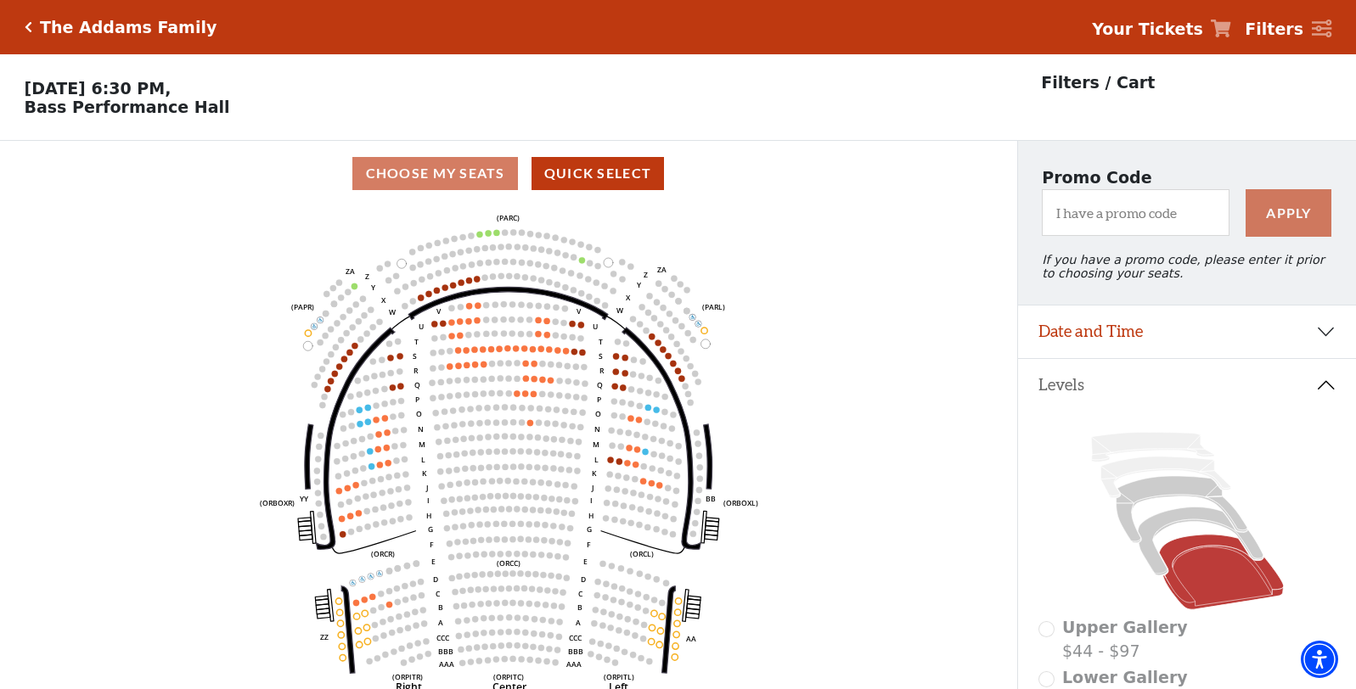
scroll to position [346, 0]
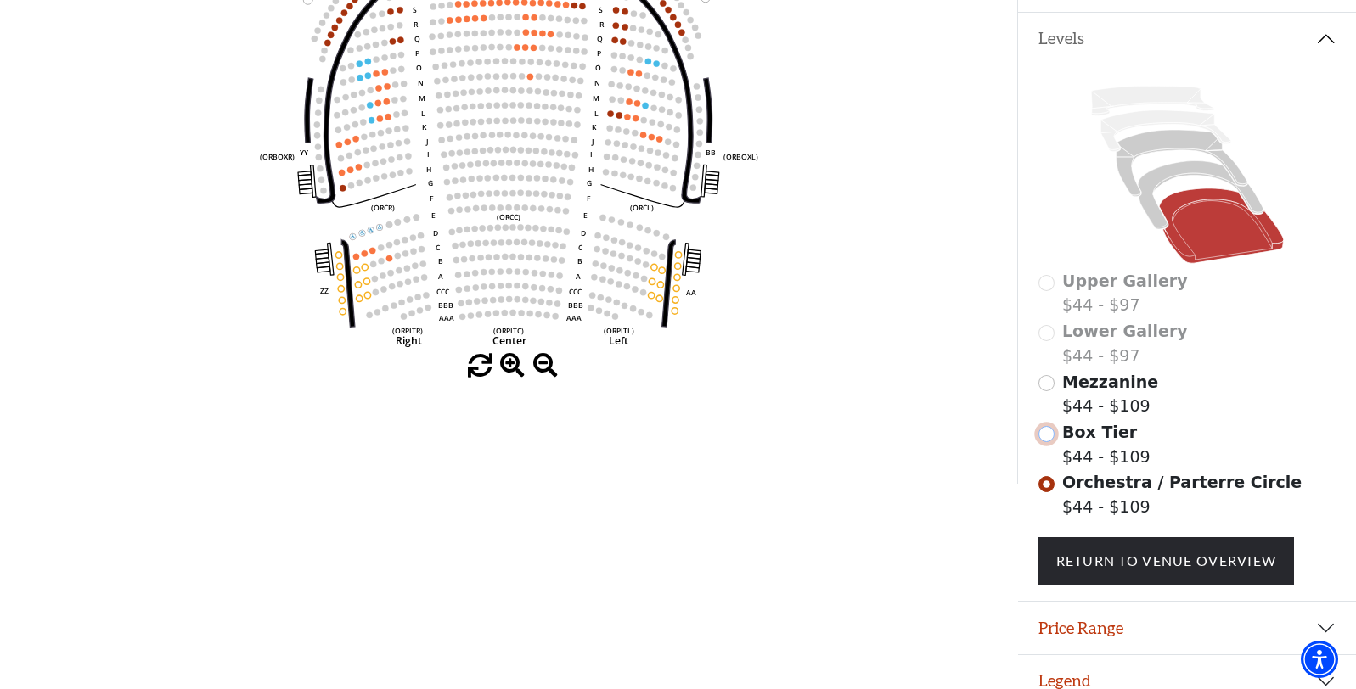
click at [1045, 442] on input "Box Tier$44 - $109\a" at bounding box center [1046, 434] width 16 height 16
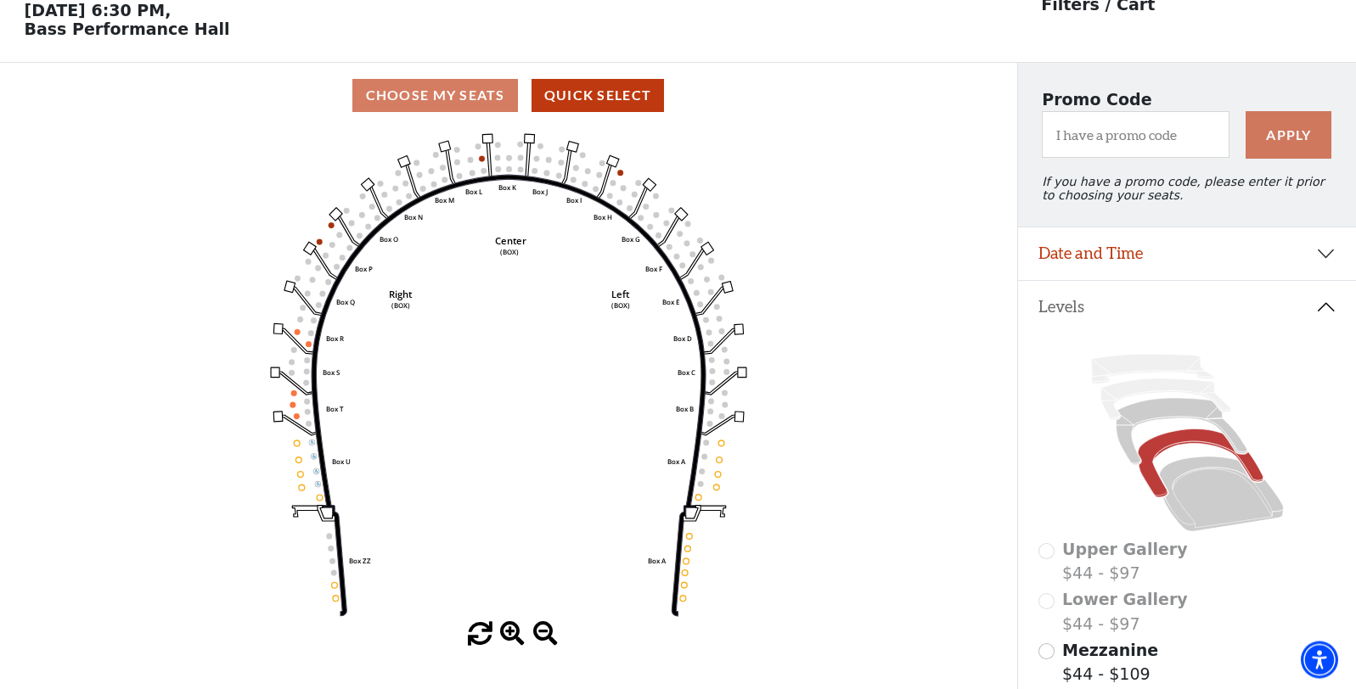
scroll to position [79, 0]
click at [1046, 659] on input "Mezzanine$44 - $109\a" at bounding box center [1046, 651] width 16 height 16
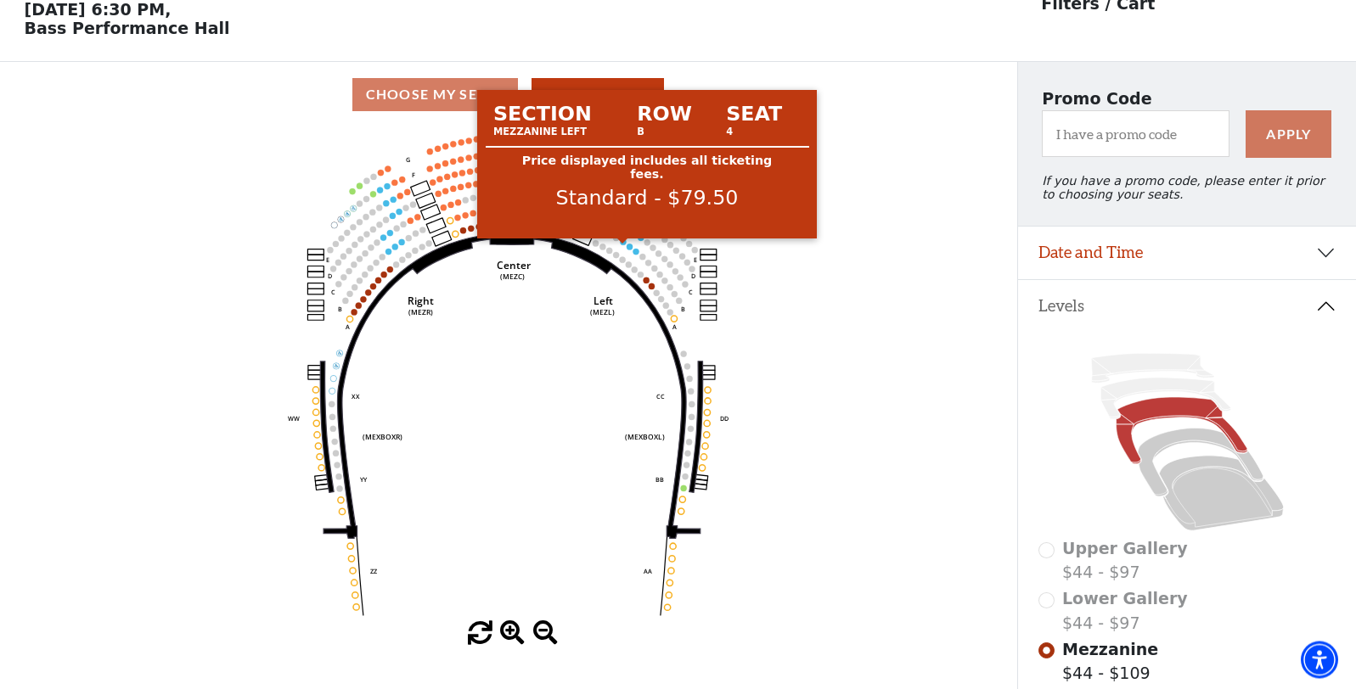
click at [624, 244] on circle at bounding box center [623, 242] width 6 height 6
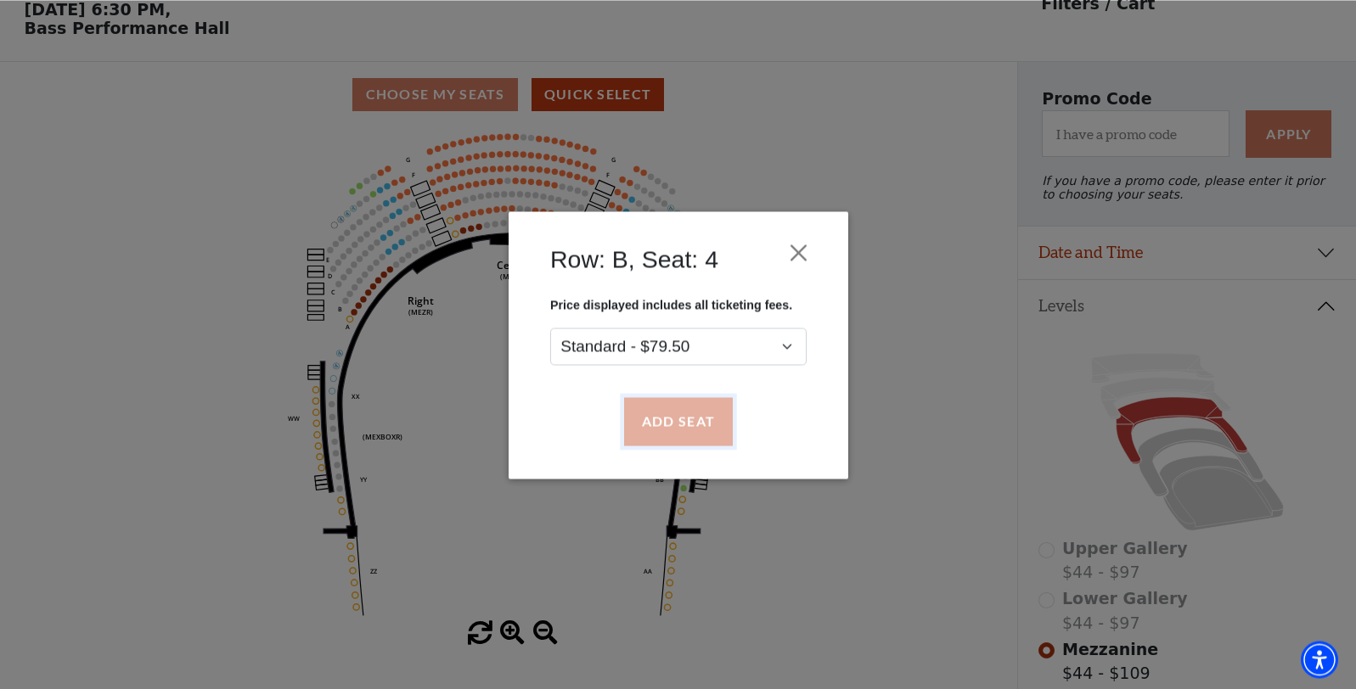
click at [694, 424] on button "Add Seat" at bounding box center [677, 421] width 109 height 48
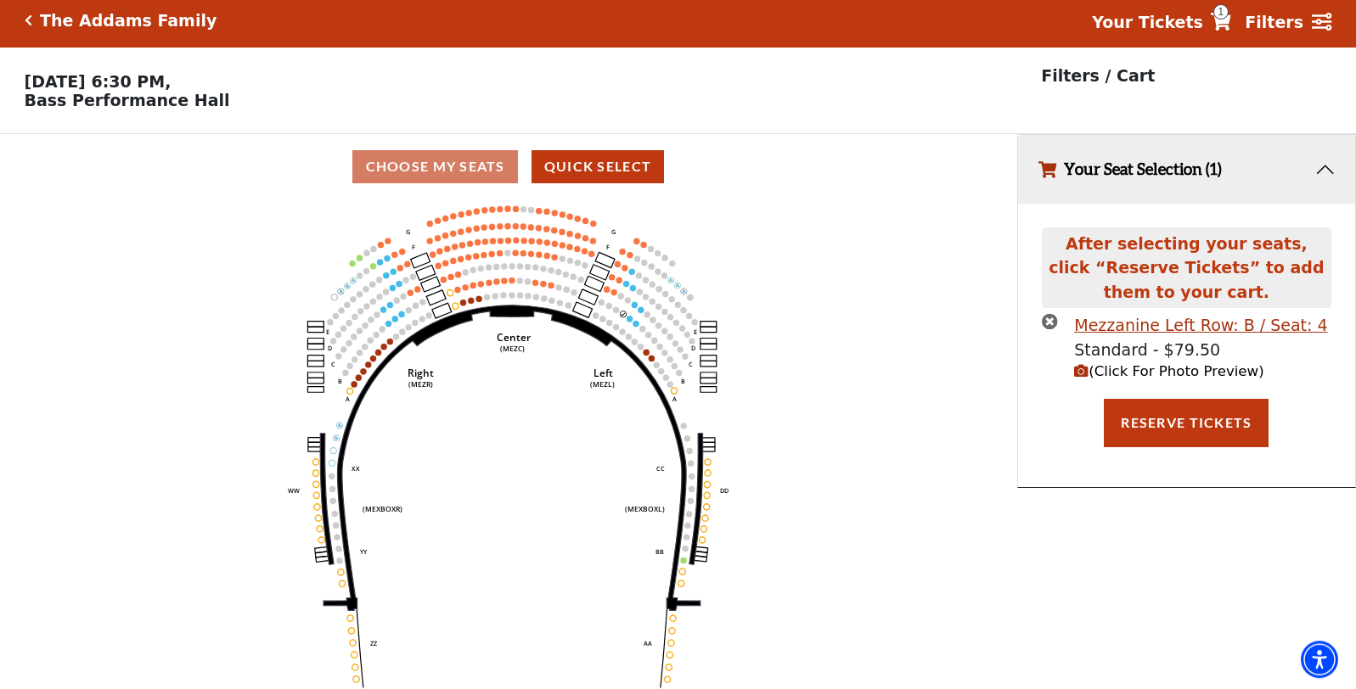
scroll to position [0, 0]
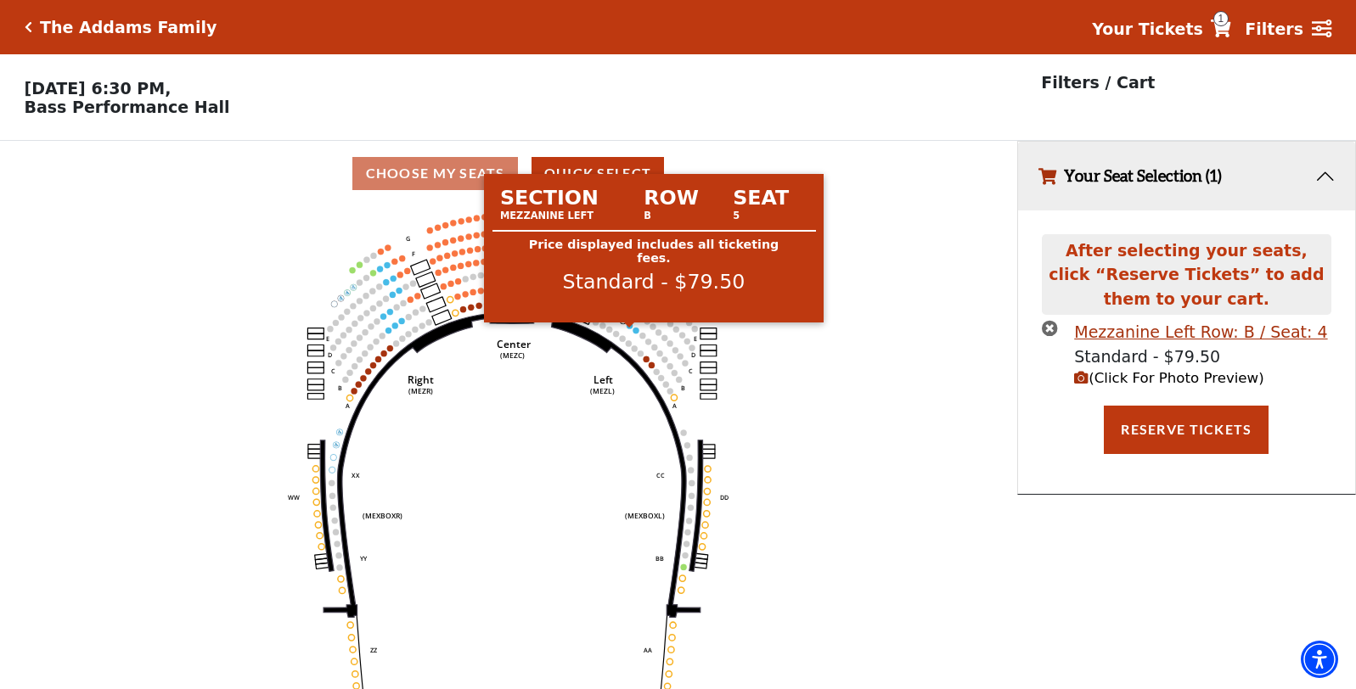
click at [629, 329] on circle at bounding box center [629, 326] width 6 height 6
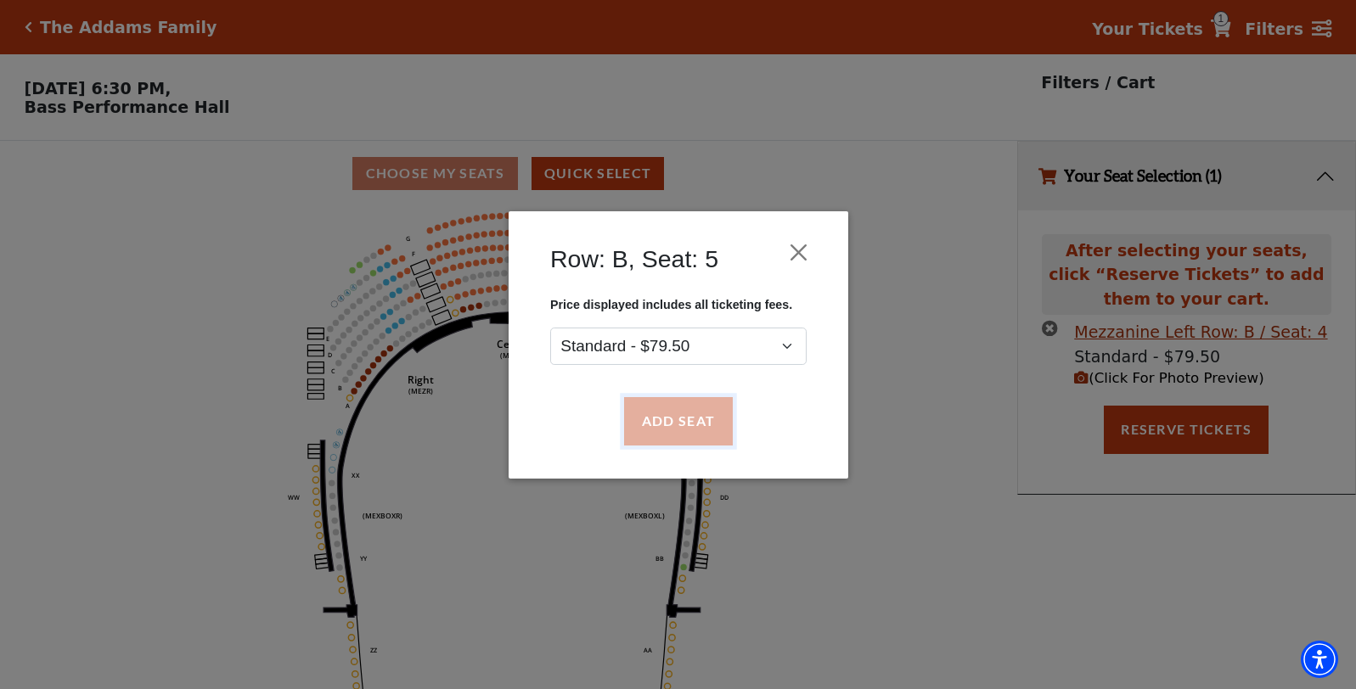
click at [694, 424] on button "Add Seat" at bounding box center [677, 421] width 109 height 48
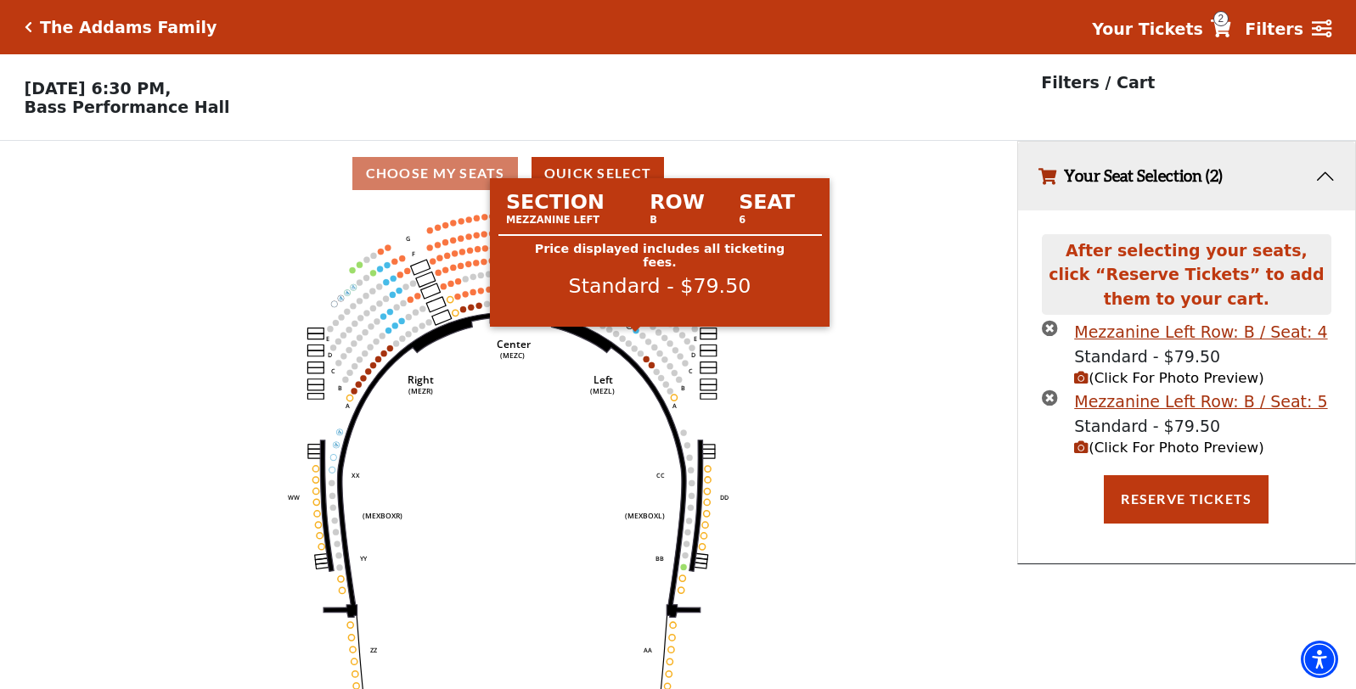
click at [636, 334] on circle at bounding box center [635, 331] width 6 height 6
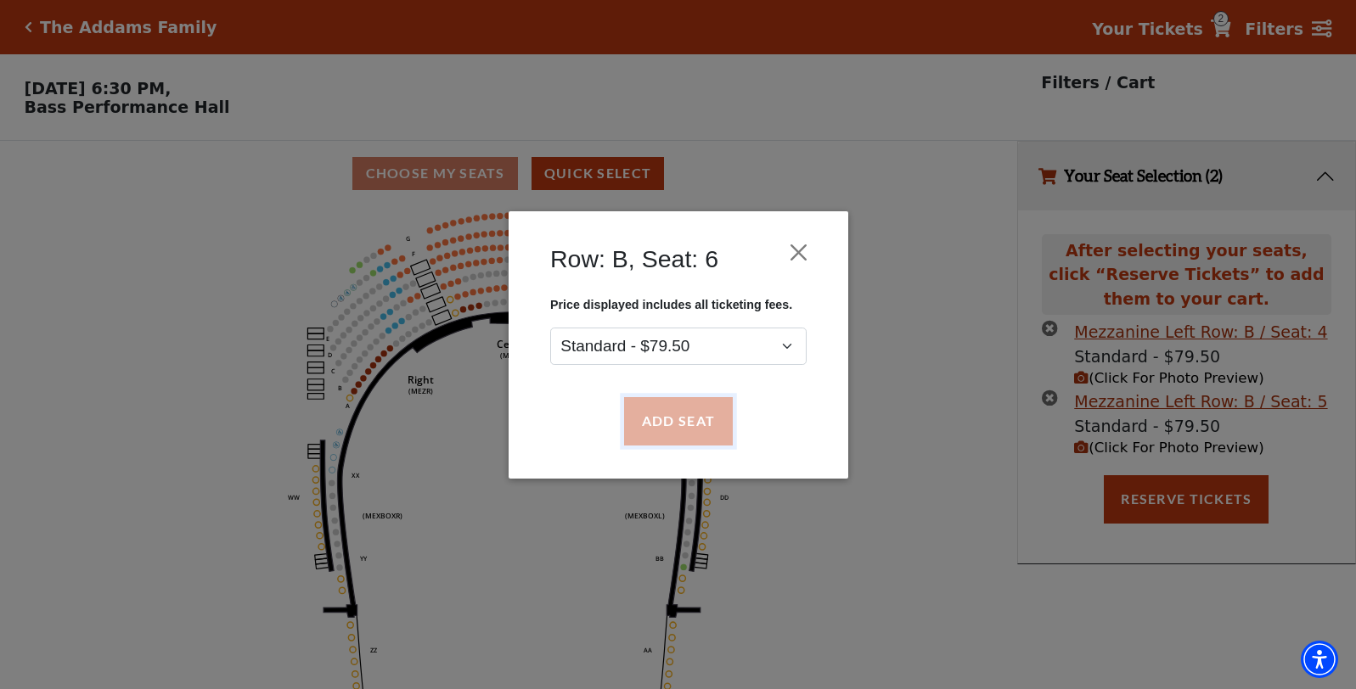
click at [677, 404] on button "Add Seat" at bounding box center [677, 421] width 109 height 48
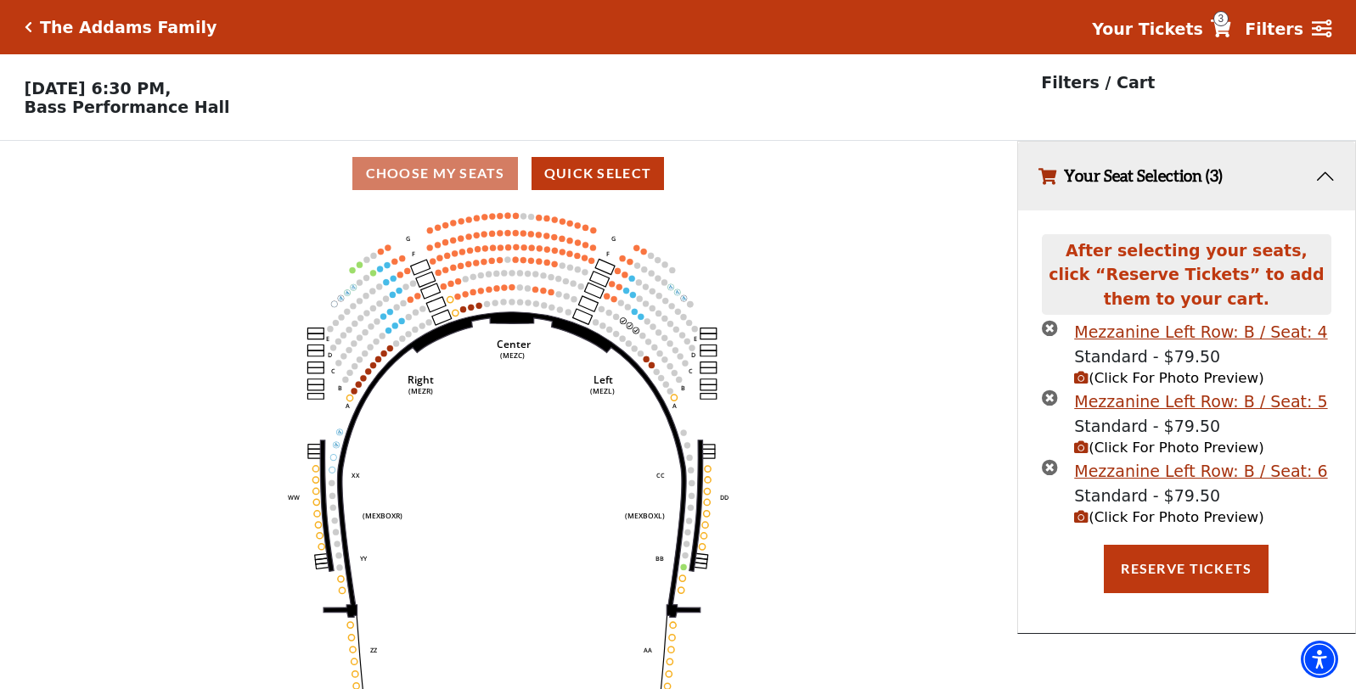
click at [1134, 521] on span "(Click For Photo Preview)" at bounding box center [1168, 517] width 189 height 16
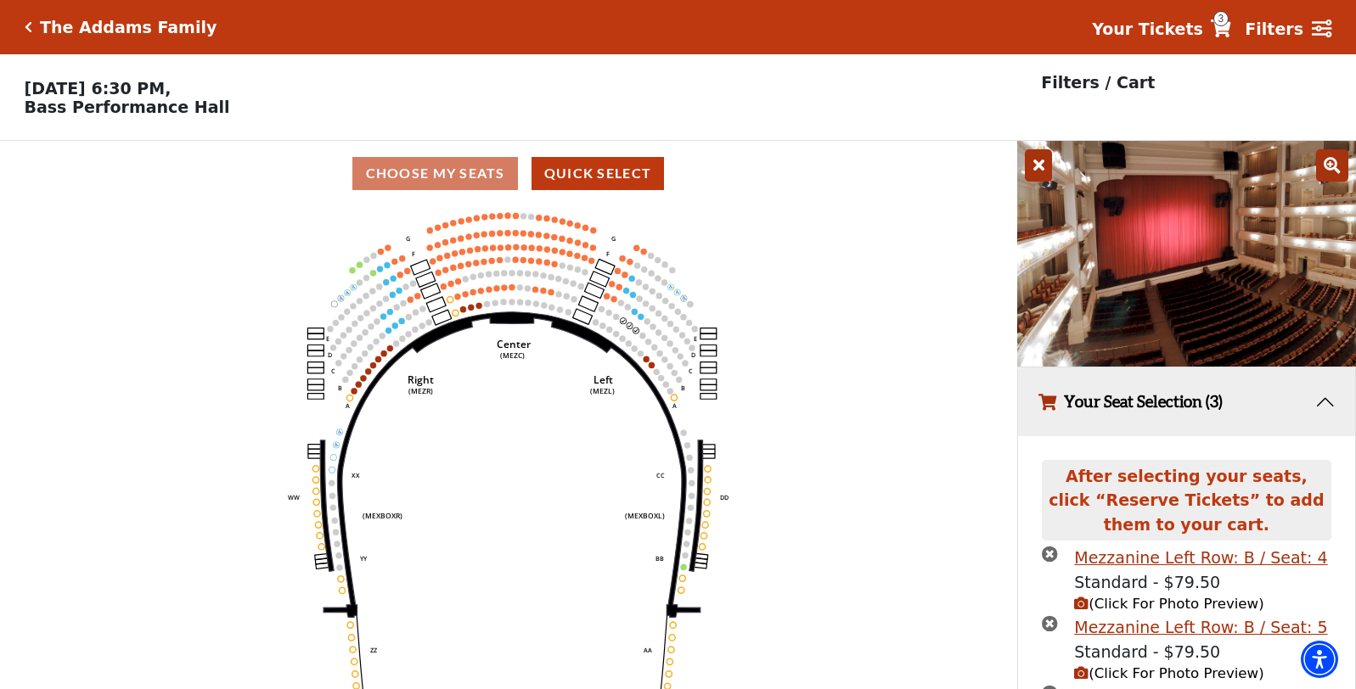
click at [918, 390] on icon "Center (MEZC) Right (MEZR) Left (MEZL) (MEXBOXR) (MEXBOXL) XX WW CC DD YY BB ZZ…" at bounding box center [508, 453] width 915 height 494
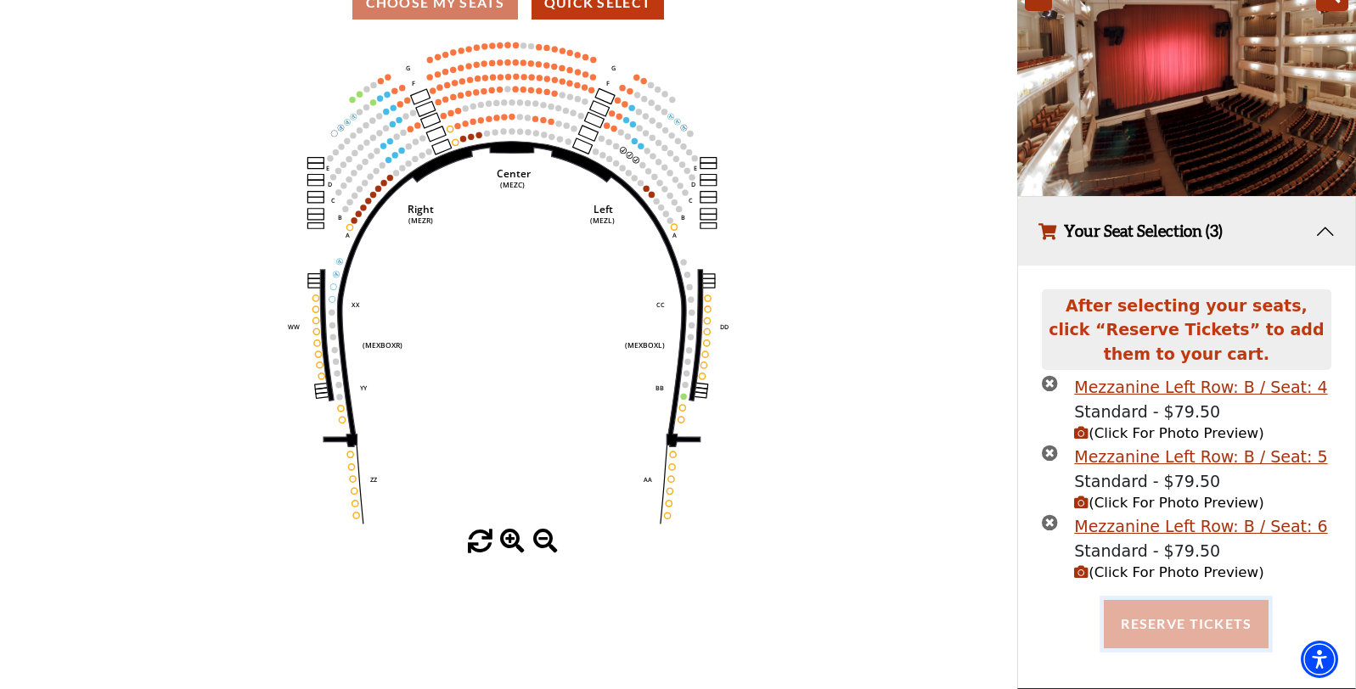
click at [1143, 628] on button "Reserve Tickets" at bounding box center [1186, 624] width 165 height 48
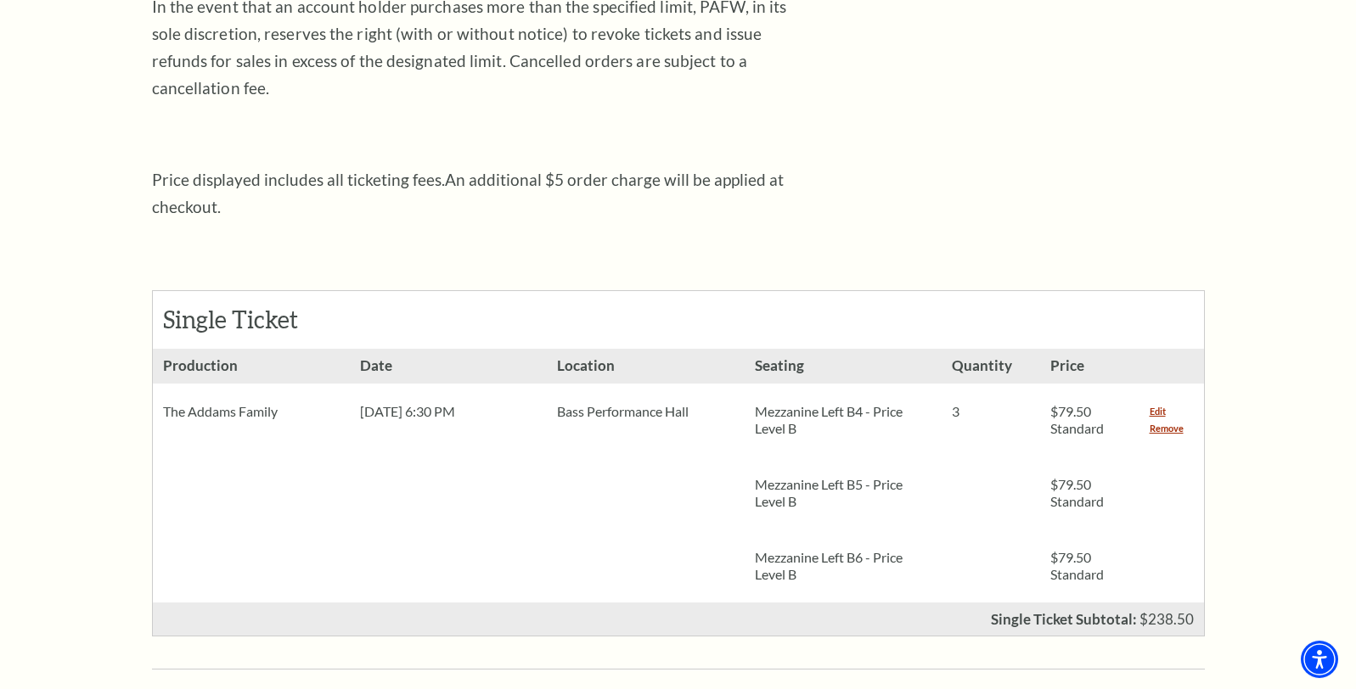
scroll to position [520, 0]
